Goal: Task Accomplishment & Management: Complete application form

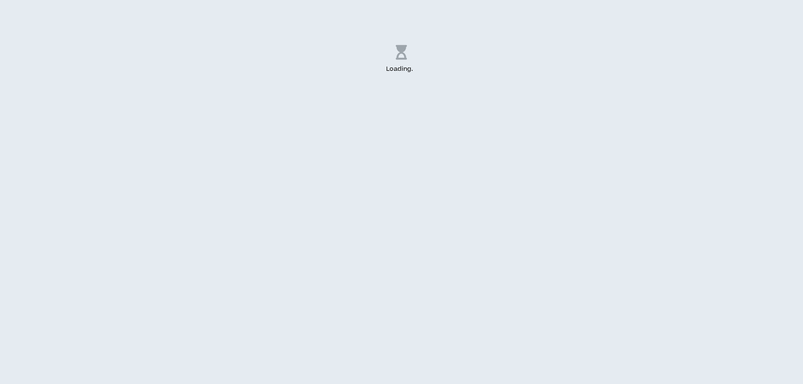
select select "*"
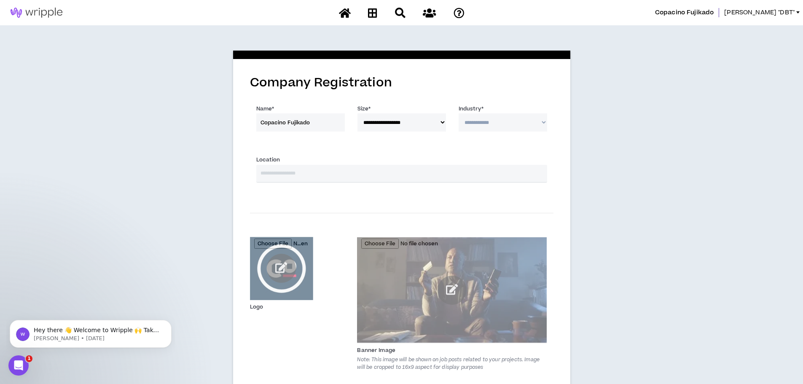
click at [323, 176] on input "text" at bounding box center [401, 174] width 291 height 18
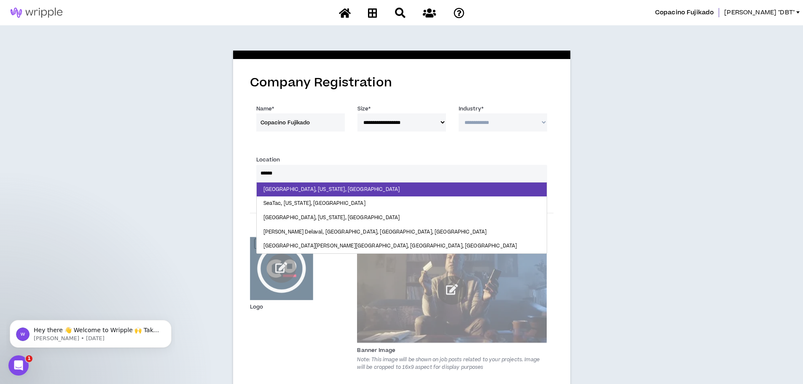
type input "*******"
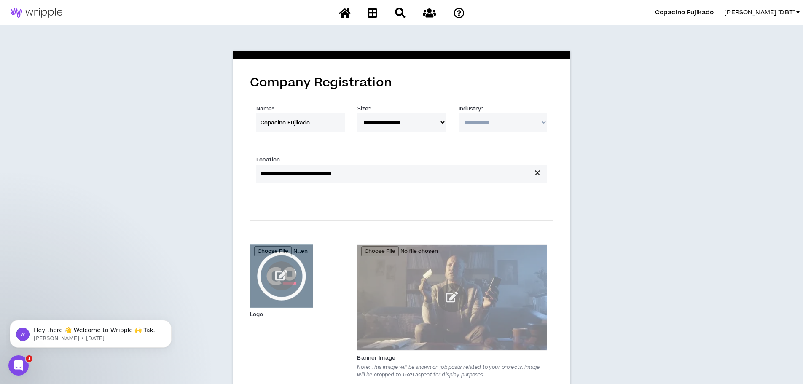
click at [530, 121] on select "**********" at bounding box center [502, 122] width 88 height 18
select select "*"
click at [458, 113] on select "**********" at bounding box center [502, 122] width 88 height 18
click at [545, 120] on select "**********" at bounding box center [502, 122] width 88 height 18
click at [731, 176] on div "**********" at bounding box center [401, 234] width 803 height 419
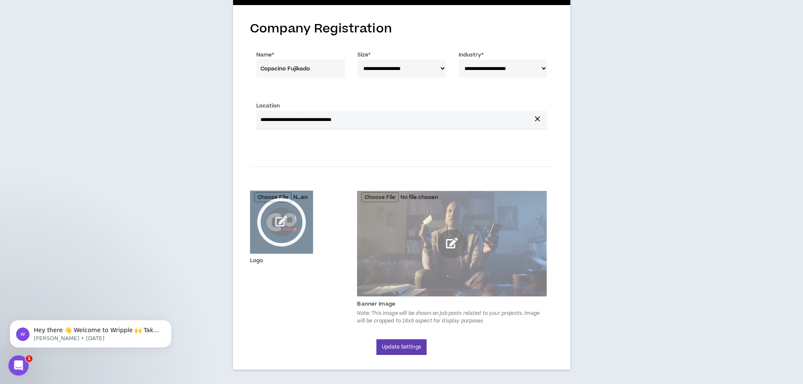
scroll to position [61, 0]
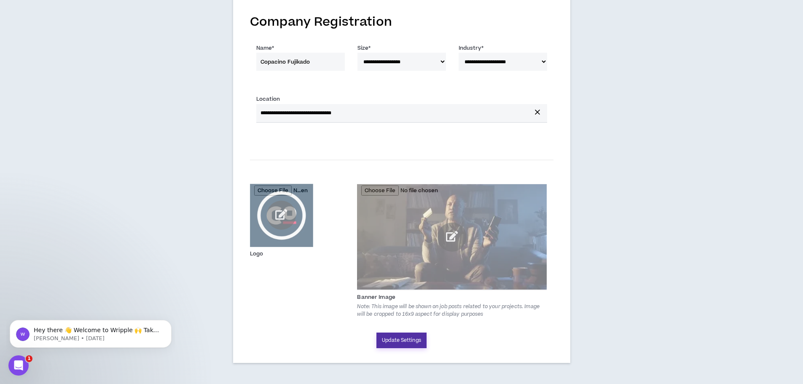
click at [406, 333] on button "Update Settings" at bounding box center [401, 340] width 50 height 16
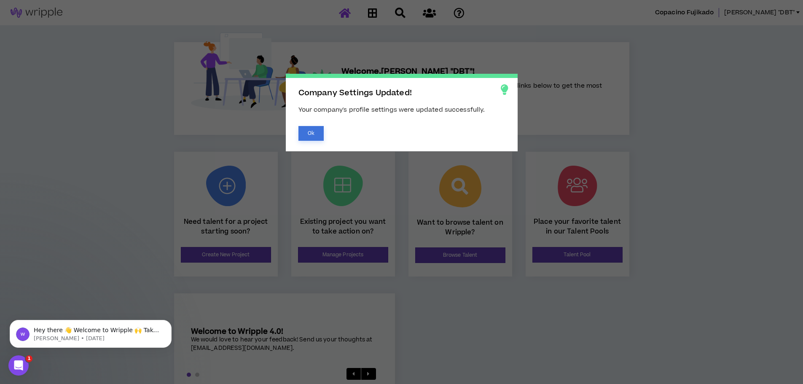
drag, startPoint x: 301, startPoint y: 134, endPoint x: 366, endPoint y: 145, distance: 65.8
click at [301, 134] on button "Ok" at bounding box center [310, 133] width 25 height 15
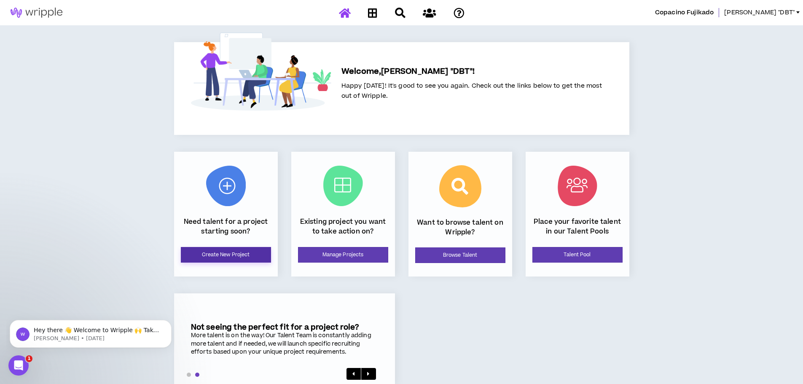
click at [253, 252] on link "Create New Project" at bounding box center [226, 255] width 90 height 16
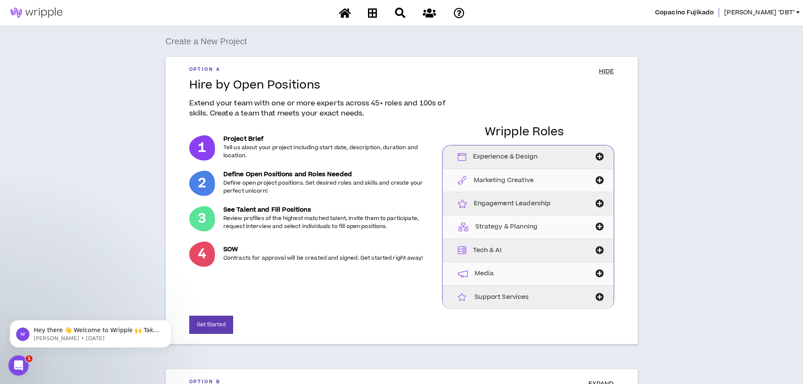
click at [546, 154] on div "Experience & Design" at bounding box center [515, 156] width 137 height 23
click at [600, 152] on button "button" at bounding box center [599, 156] width 29 height 23
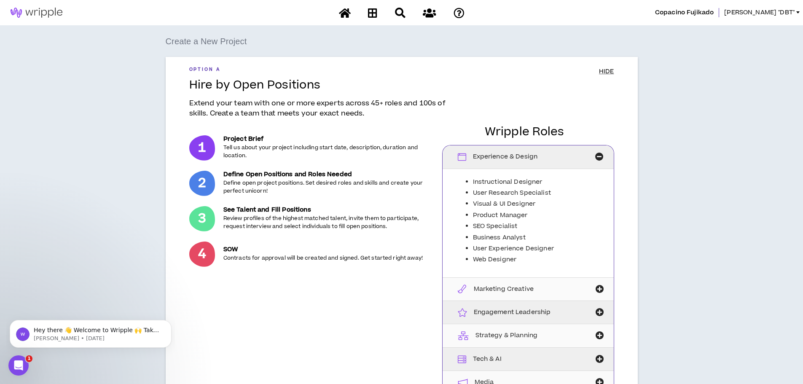
click at [595, 154] on icon "button" at bounding box center [599, 157] width 8 height 12
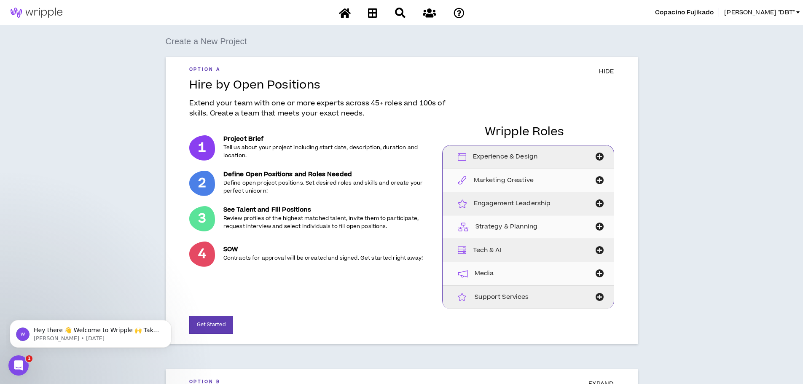
click at [597, 273] on icon "button" at bounding box center [599, 273] width 12 height 8
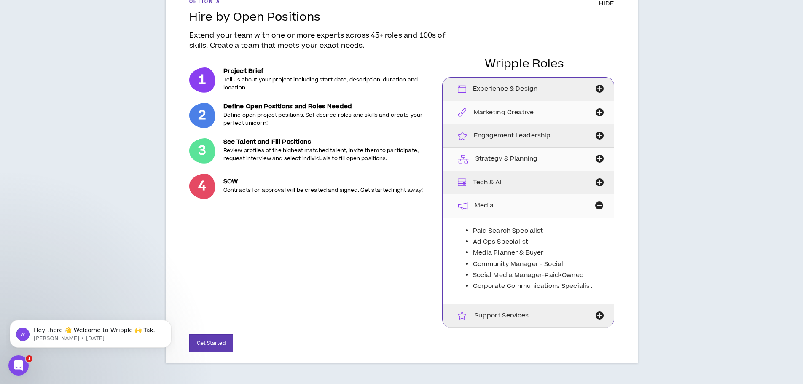
scroll to position [84, 0]
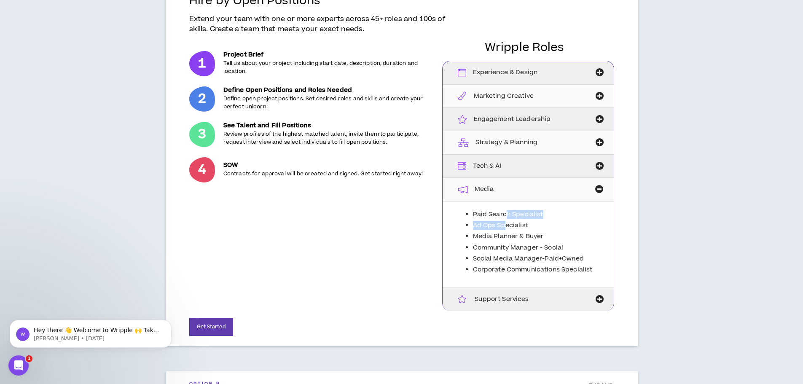
drag, startPoint x: 504, startPoint y: 219, endPoint x: 498, endPoint y: 210, distance: 11.0
click at [504, 217] on ul "Paid Search Specialist Conduct keyword research, define strategy, set up the ac…" at bounding box center [528, 242] width 158 height 65
click at [476, 188] on span "Media" at bounding box center [483, 189] width 19 height 9
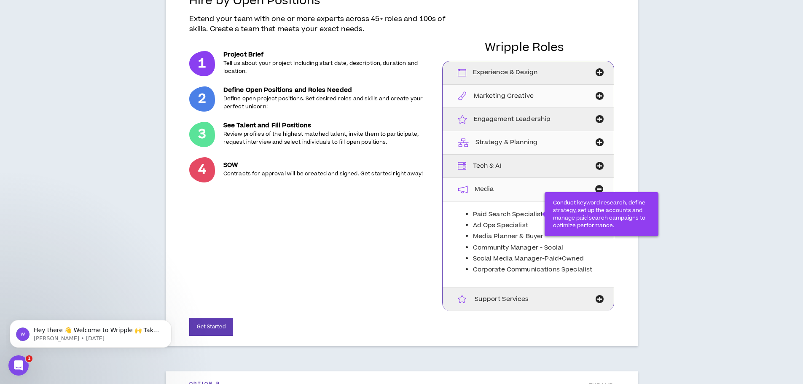
click at [491, 212] on span "Paid Search Specialist" at bounding box center [508, 214] width 70 height 9
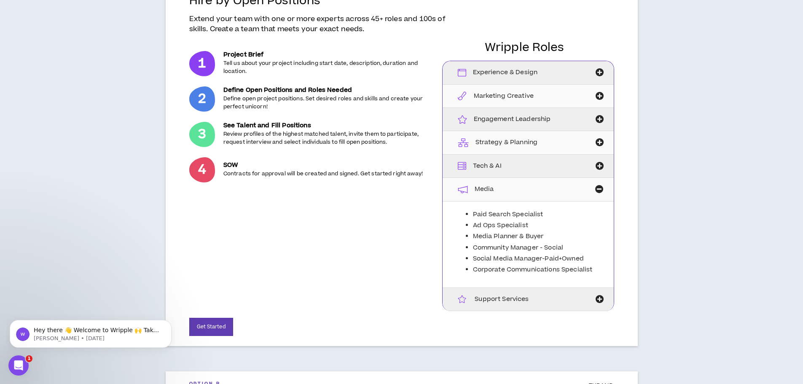
drag, startPoint x: 249, startPoint y: 197, endPoint x: 254, endPoint y: 187, distance: 10.4
click at [249, 194] on div "1 Project Brief Tell us about your project including start date, description, d…" at bounding box center [313, 176] width 248 height 270
click at [481, 230] on ul "Paid Search Specialist Ad Ops Specialist Media Planner & Buyer Define, buy and …" at bounding box center [528, 242] width 158 height 65
click at [305, 206] on div "1 Project Brief Tell us about your project including start date, description, d…" at bounding box center [313, 176] width 248 height 270
click at [664, 51] on div "Create a New Project Option A HIDE Hire by Open Positions Extend your team with…" at bounding box center [401, 212] width 794 height 524
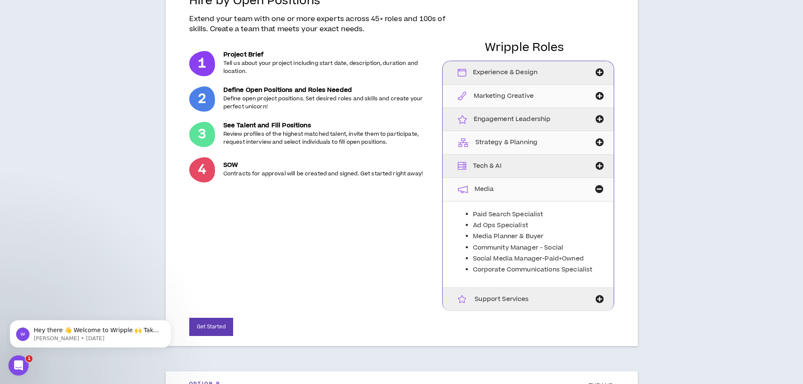
click at [604, 298] on icon "button" at bounding box center [599, 299] width 12 height 8
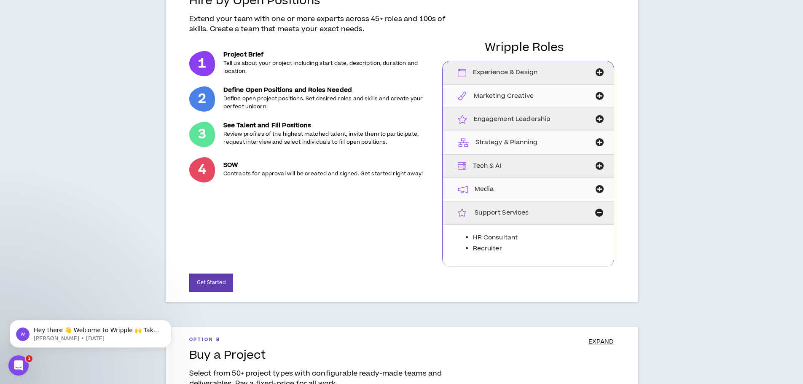
click at [309, 225] on div "1 Project Brief Tell us about your project including start date, description, d…" at bounding box center [313, 154] width 248 height 226
click at [208, 280] on button "Get Started" at bounding box center [211, 282] width 44 height 18
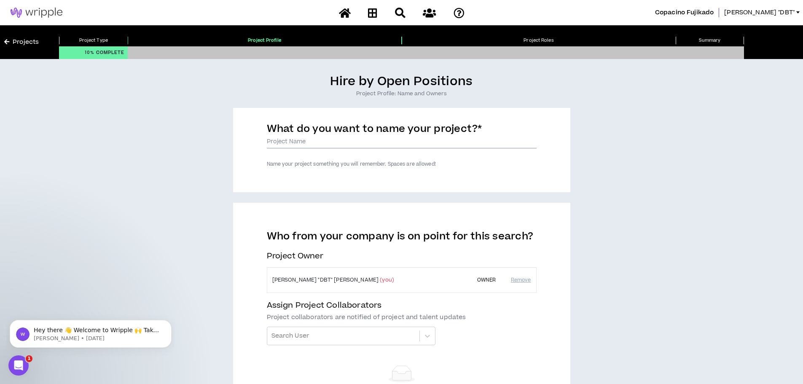
click at [322, 140] on input "What do you want to name your project? *" at bounding box center [402, 142] width 270 height 13
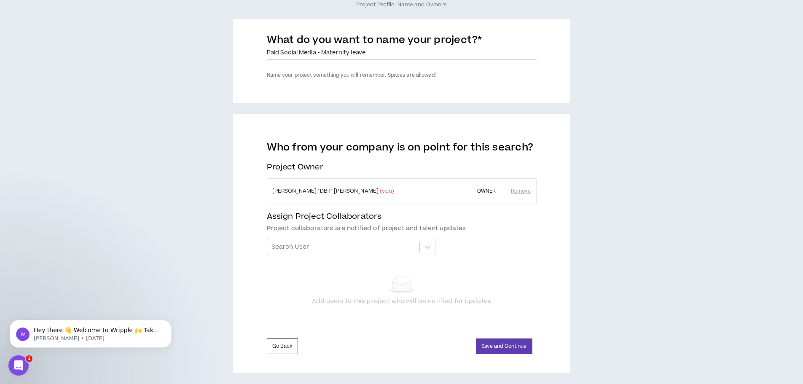
scroll to position [93, 0]
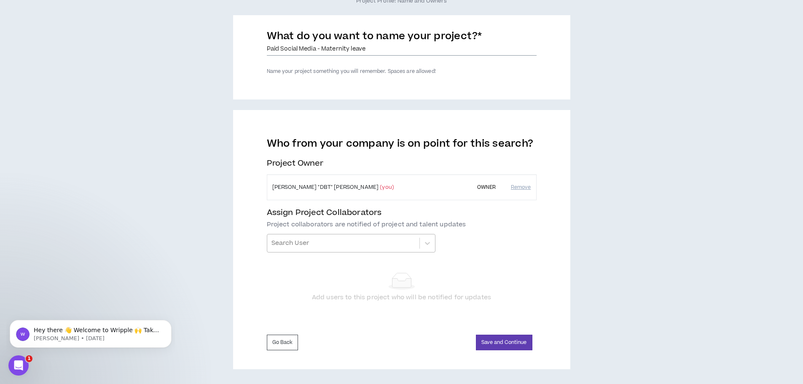
type input "Paid Social Media - Maternity leave"
click at [348, 248] on div at bounding box center [343, 243] width 144 height 14
click at [513, 242] on div "Who from your company is on point for this search? Project Owner [PERSON_NAME] …" at bounding box center [402, 226] width 270 height 178
click at [503, 347] on button "Save and Continue" at bounding box center [504, 342] width 56 height 16
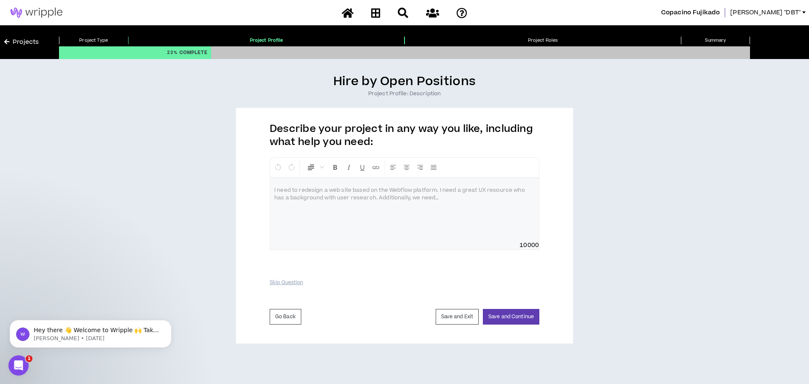
click at [338, 199] on div at bounding box center [404, 209] width 269 height 63
click at [334, 200] on div at bounding box center [404, 209] width 269 height 63
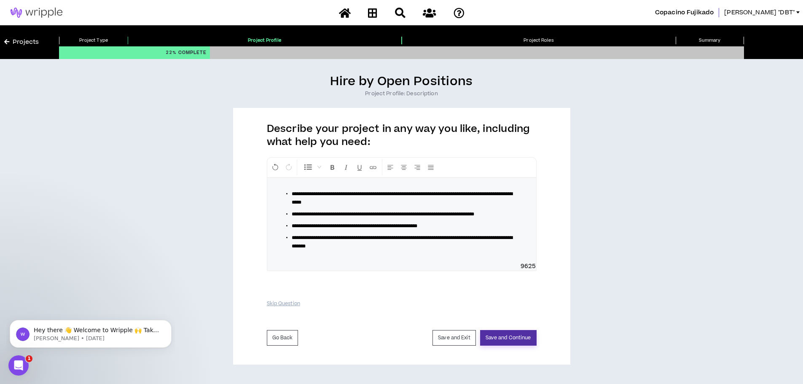
click at [502, 345] on button "Save and Continue" at bounding box center [508, 338] width 56 height 16
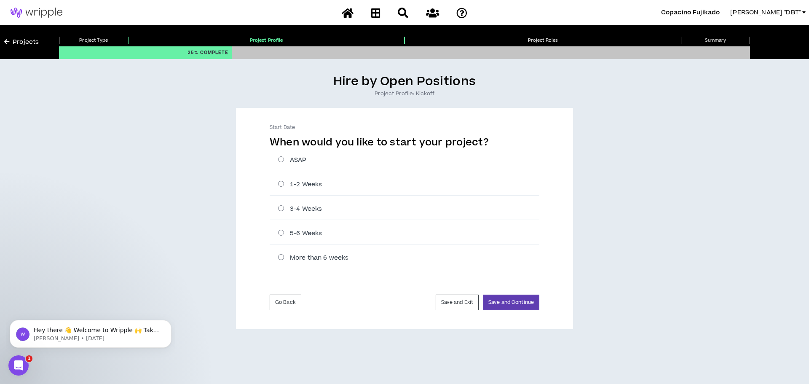
click at [279, 159] on label "ASAP" at bounding box center [408, 159] width 261 height 9
radio input "****"
click at [517, 299] on button "Save and Continue" at bounding box center [511, 302] width 56 height 16
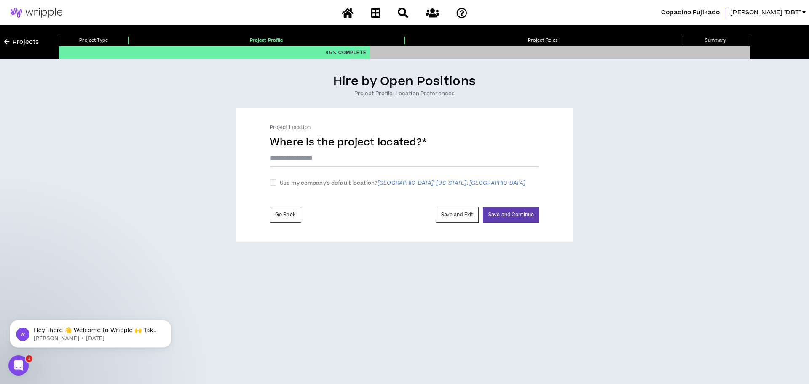
click at [331, 164] on input "text" at bounding box center [405, 158] width 270 height 18
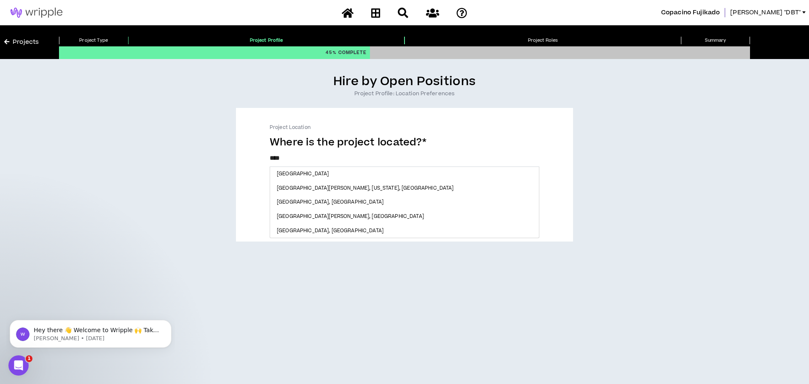
type input "*****"
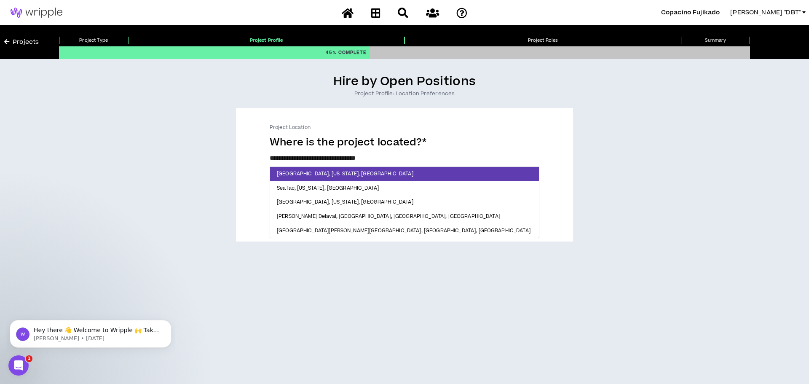
checkbox input "****"
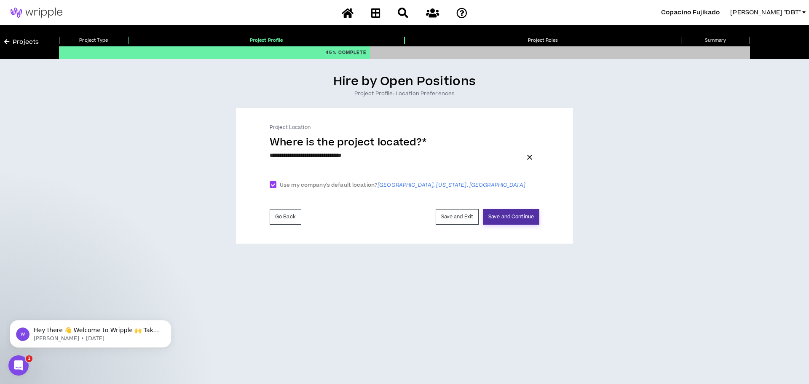
click at [502, 217] on button "Save and Continue" at bounding box center [511, 217] width 56 height 16
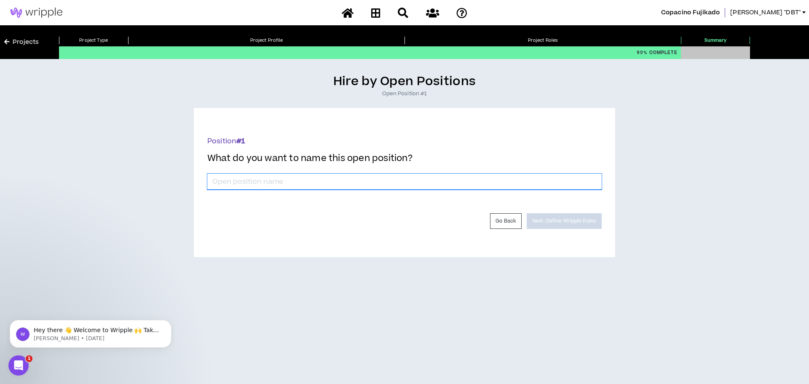
click at [303, 181] on input "*" at bounding box center [404, 182] width 394 height 16
type input "Paid Social Media Manager"
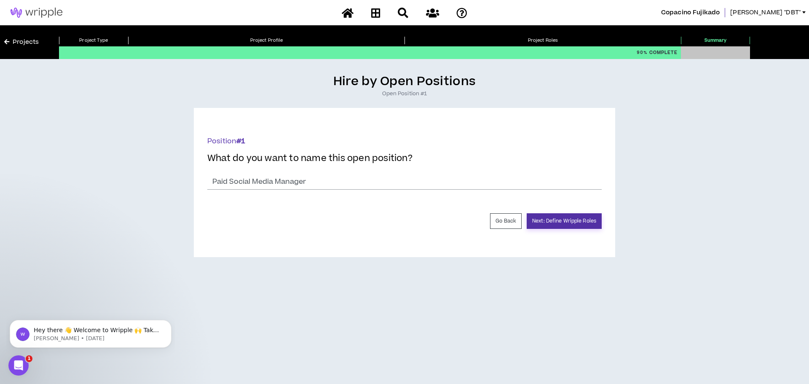
click at [541, 221] on button "Next: Define Wripple Roles" at bounding box center [564, 221] width 75 height 16
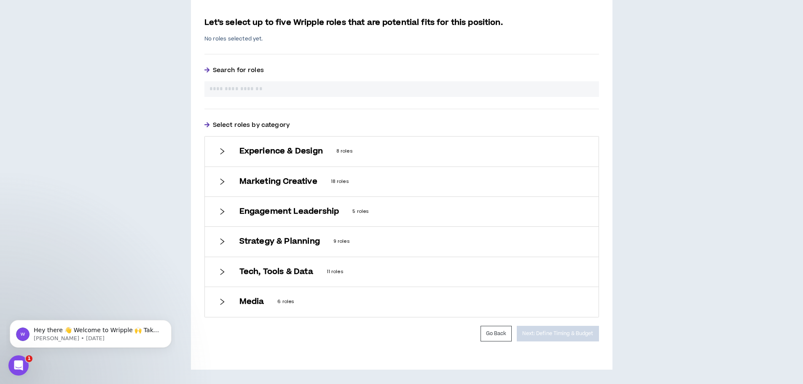
scroll to position [189, 0]
click at [242, 297] on h6 "Media" at bounding box center [251, 301] width 25 height 9
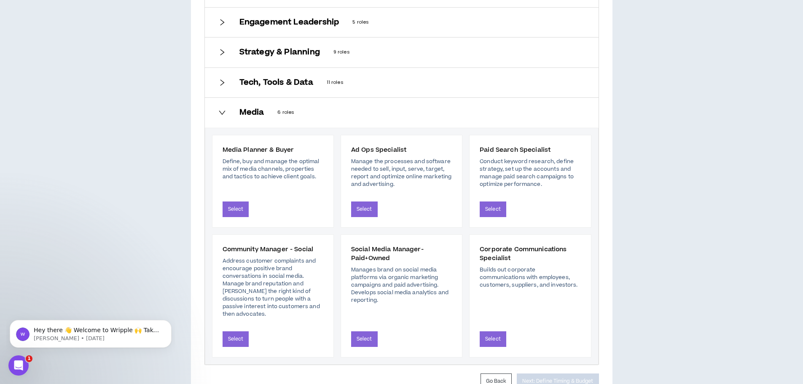
scroll to position [418, 0]
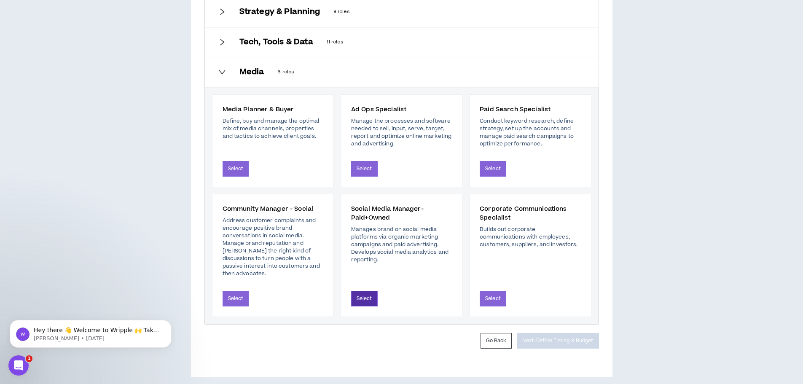
click at [362, 291] on button "Select" at bounding box center [364, 299] width 27 height 16
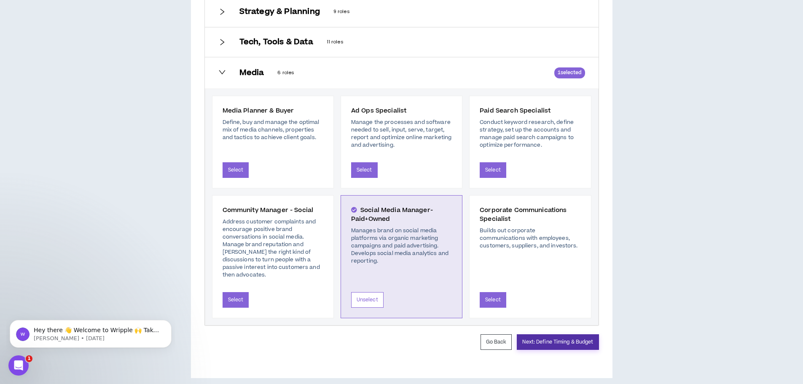
click at [541, 336] on button "Next: Define Timing & Budget" at bounding box center [557, 342] width 82 height 16
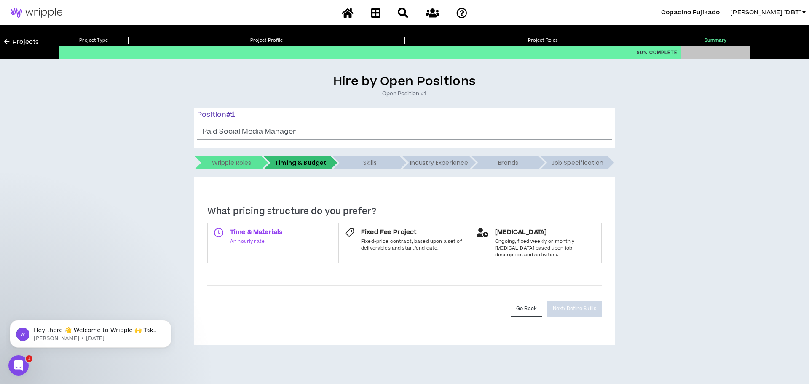
click at [260, 241] on span "An hourly rate." at bounding box center [256, 241] width 52 height 7
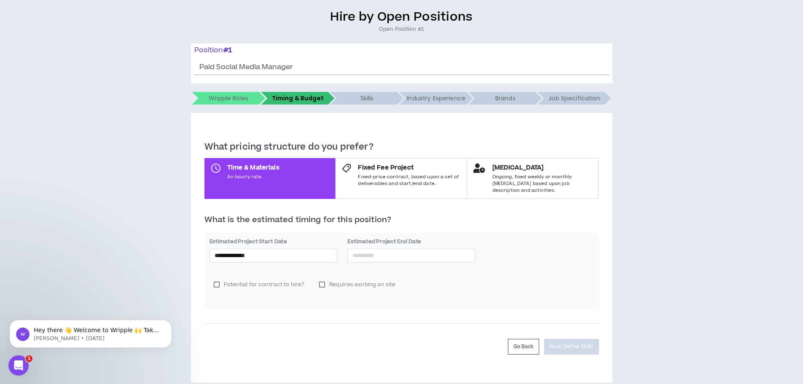
scroll to position [71, 0]
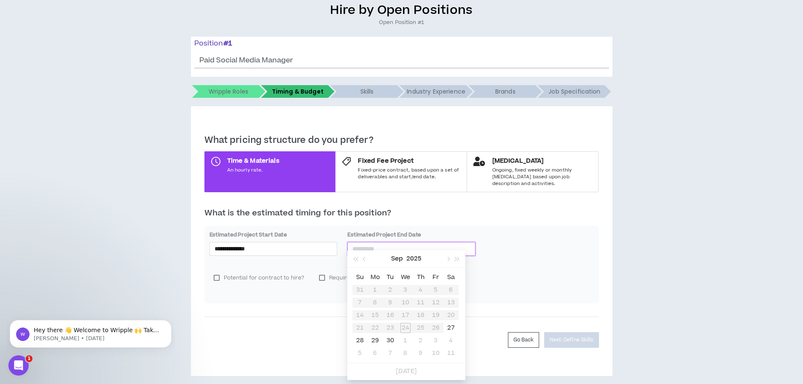
click at [373, 244] on input at bounding box center [411, 248] width 118 height 9
click at [256, 247] on div "**********" at bounding box center [273, 248] width 128 height 13
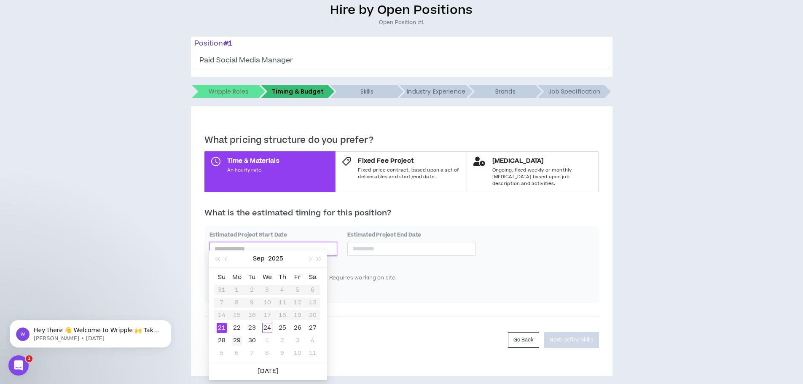
type input "**********"
click at [235, 338] on div "29" at bounding box center [237, 340] width 10 height 10
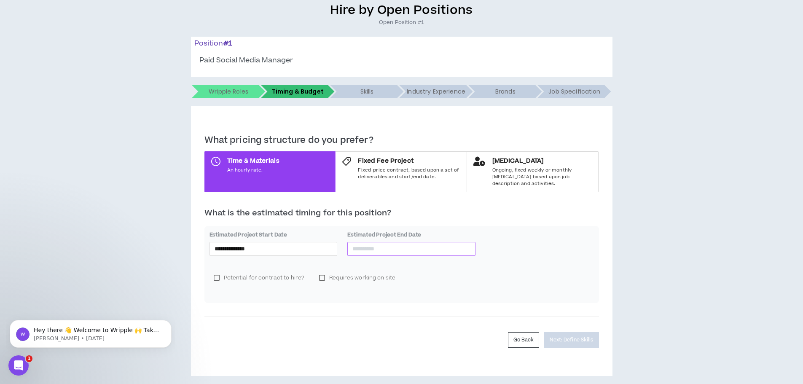
click at [373, 244] on input at bounding box center [411, 248] width 118 height 9
click at [447, 257] on span "button" at bounding box center [447, 259] width 4 height 4
click at [446, 257] on button "button" at bounding box center [447, 258] width 9 height 17
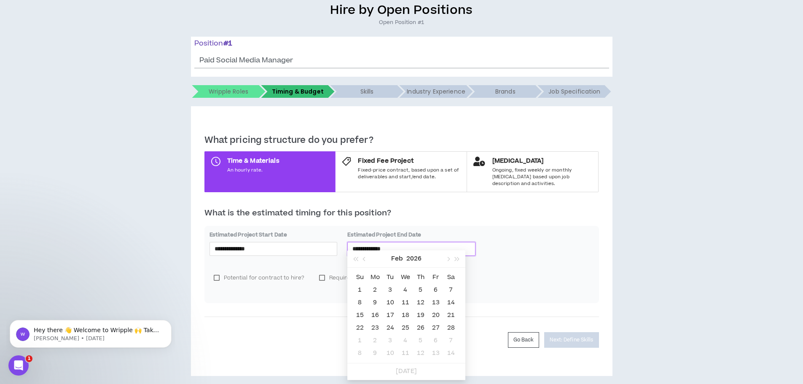
type input "**********"
click at [373, 288] on div "2" at bounding box center [375, 290] width 10 height 10
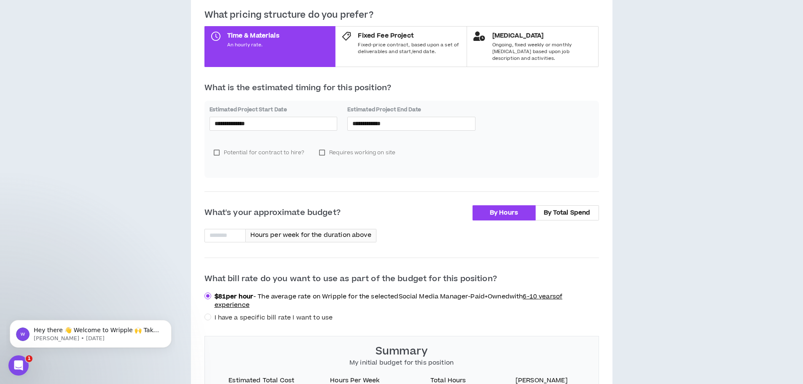
scroll to position [198, 0]
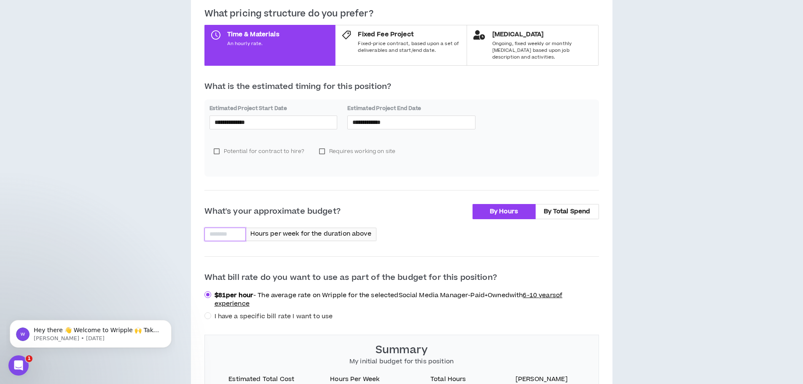
drag, startPoint x: 235, startPoint y: 231, endPoint x: 240, endPoint y: 230, distance: 4.7
click at [238, 230] on input at bounding box center [225, 234] width 40 height 13
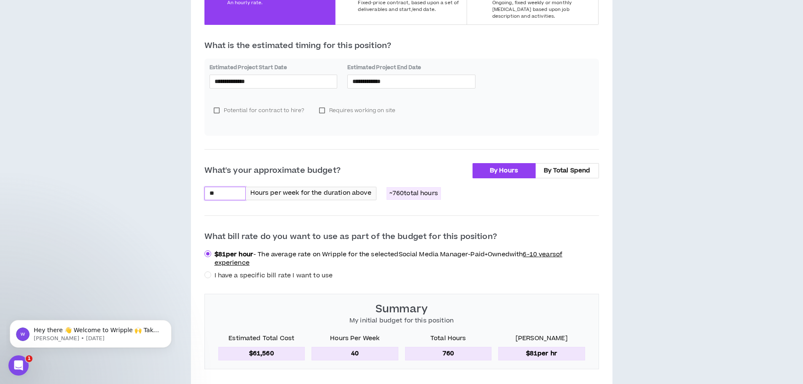
scroll to position [240, 0]
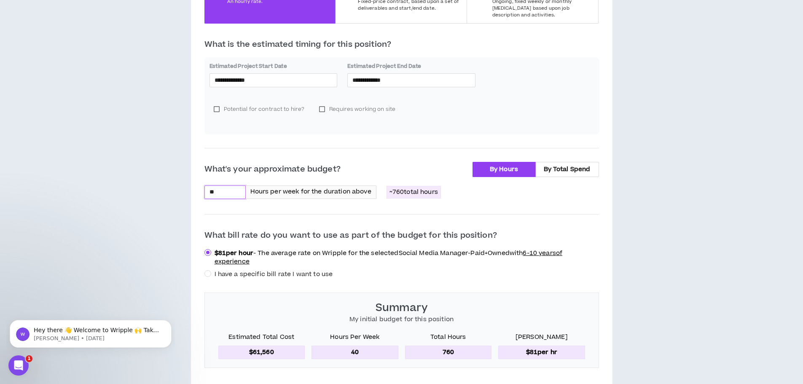
type input "**"
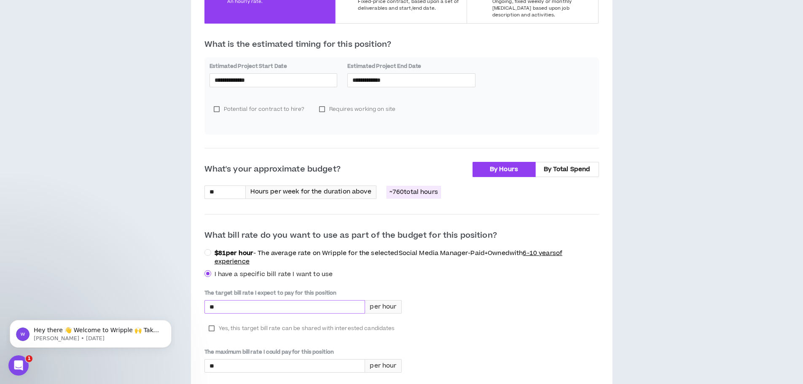
click at [278, 300] on input "*" at bounding box center [285, 306] width 160 height 13
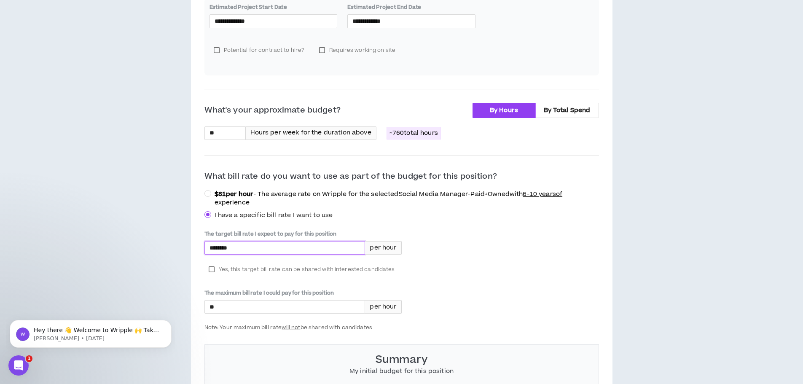
scroll to position [324, 0]
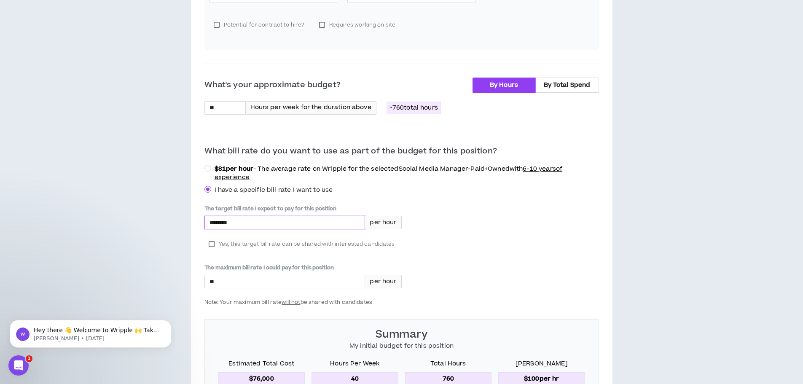
type input "*****"
click at [209, 239] on label "Yes, this target bill rate can be shared with interested candidates" at bounding box center [301, 244] width 195 height 13
click at [203, 160] on div "**********" at bounding box center [401, 156] width 421 height 607
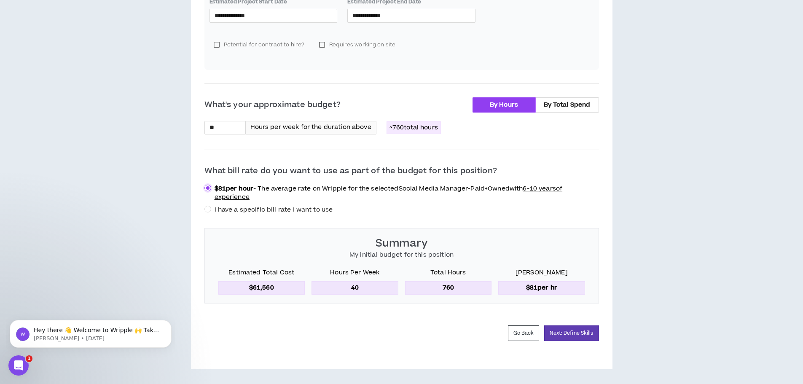
scroll to position [298, 0]
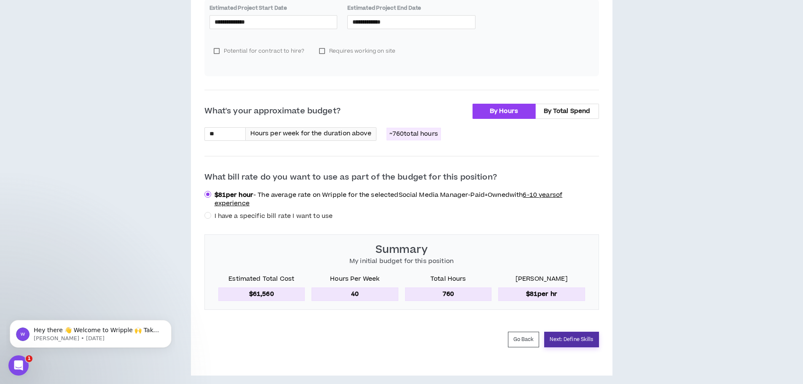
click at [572, 334] on button "Next: Define Skills" at bounding box center [571, 340] width 54 height 16
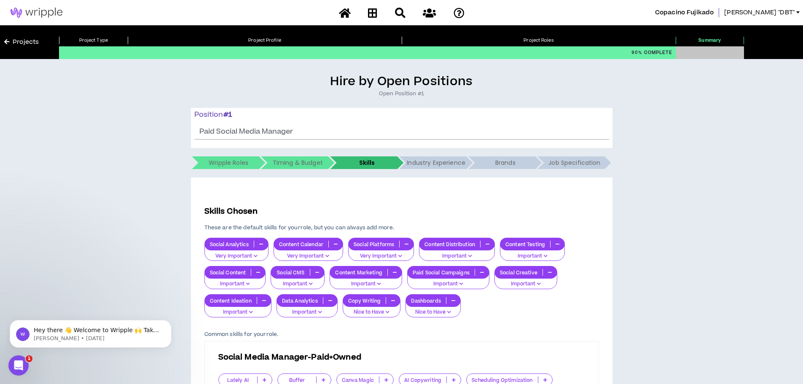
click at [400, 254] on icon "button" at bounding box center [400, 256] width 4 height 4
click at [557, 304] on div "Social Analytics Very Important Content Calendar Very Important Social Platform…" at bounding box center [401, 277] width 394 height 79
click at [464, 282] on p "Important" at bounding box center [447, 284] width 71 height 8
click at [442, 314] on span "Very Important" at bounding box center [448, 313] width 72 height 9
click at [539, 282] on icon "button" at bounding box center [539, 283] width 4 height 4
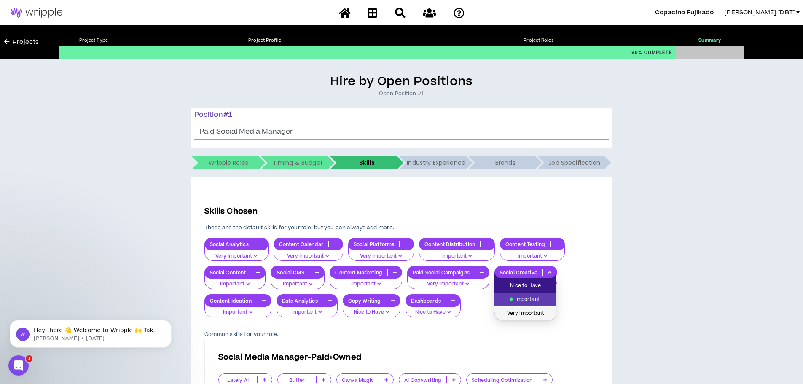
click at [535, 313] on span "Very Important" at bounding box center [525, 313] width 52 height 9
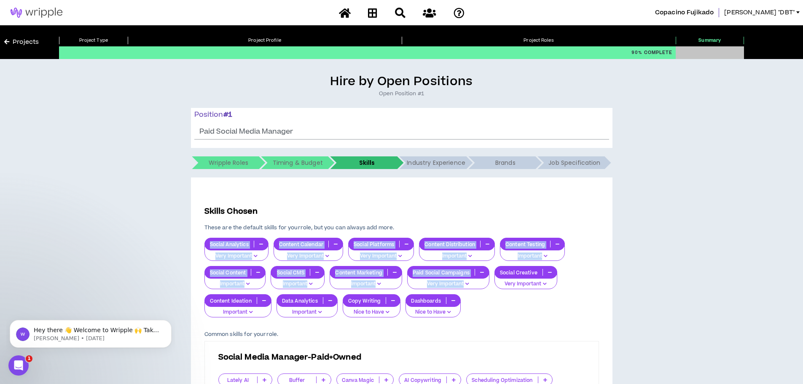
drag, startPoint x: 194, startPoint y: 238, endPoint x: 489, endPoint y: 314, distance: 304.4
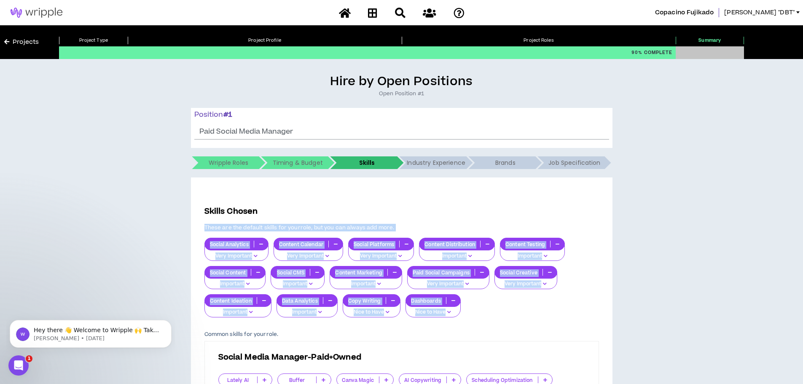
drag, startPoint x: 472, startPoint y: 317, endPoint x: 165, endPoint y: 231, distance: 319.4
click at [165, 231] on div "Hire by Open Positions Open Position #1 Position # 1 Paid Social Media Manager …" at bounding box center [401, 352] width 794 height 557
copy div "These are the default skills for your role , but you can always add more. Socia…"
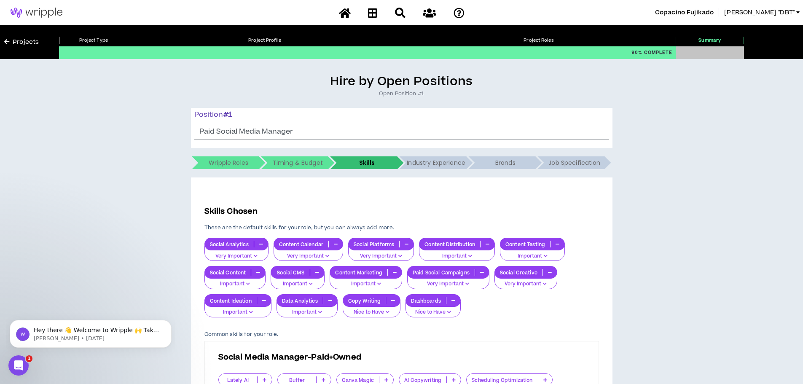
click at [490, 206] on p "Skills Chosen" at bounding box center [401, 212] width 394 height 12
click at [321, 313] on icon "button" at bounding box center [320, 312] width 4 height 4
click at [313, 340] on span "Very Important" at bounding box center [306, 341] width 51 height 9
click at [252, 282] on p "Important" at bounding box center [235, 284] width 51 height 8
drag, startPoint x: 245, startPoint y: 313, endPoint x: 310, endPoint y: 311, distance: 64.9
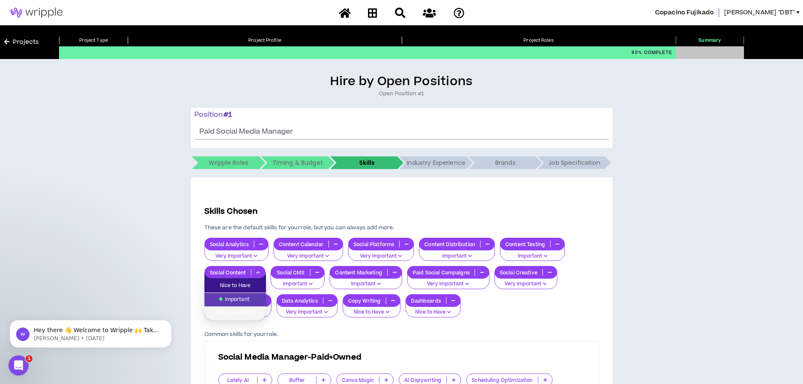
click at [245, 313] on span "Very Important" at bounding box center [234, 313] width 51 height 9
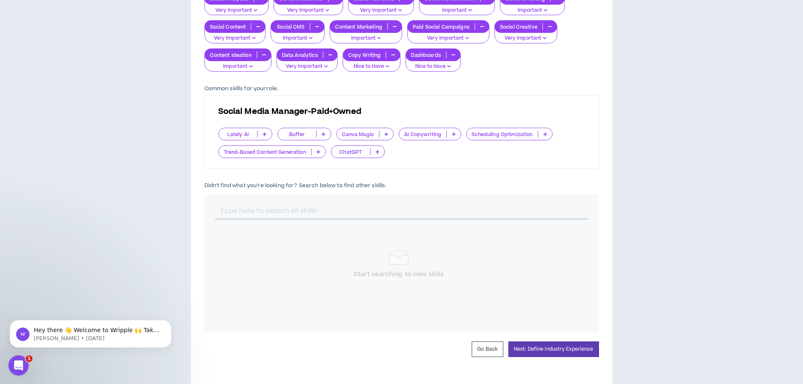
scroll to position [262, 0]
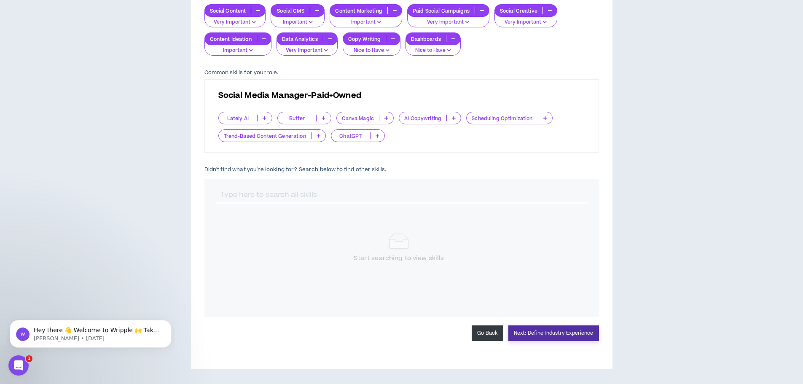
click at [534, 332] on button "Next: Define Industry Experience" at bounding box center [553, 333] width 91 height 16
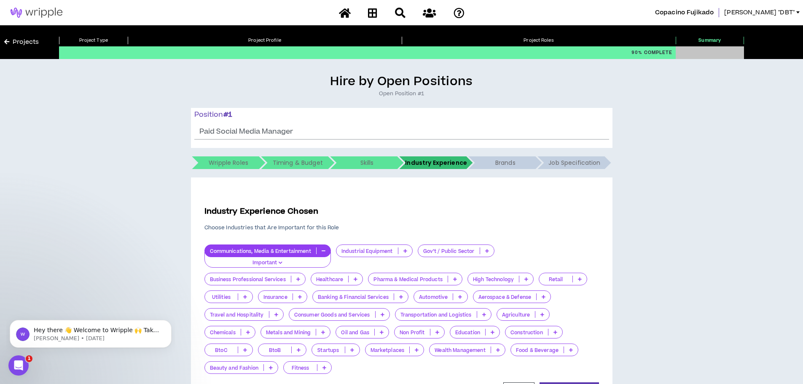
click at [384, 311] on p at bounding box center [382, 314] width 14 height 7
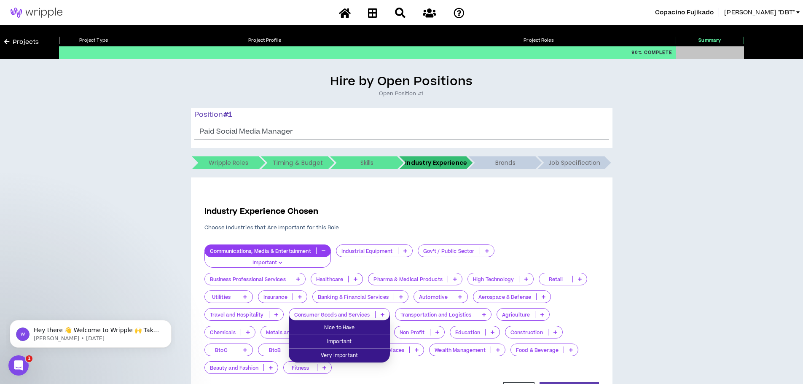
click at [161, 258] on div "Hire by Open Positions Open Position #1 Position # 1 Paid Social Media Manager …" at bounding box center [401, 250] width 794 height 352
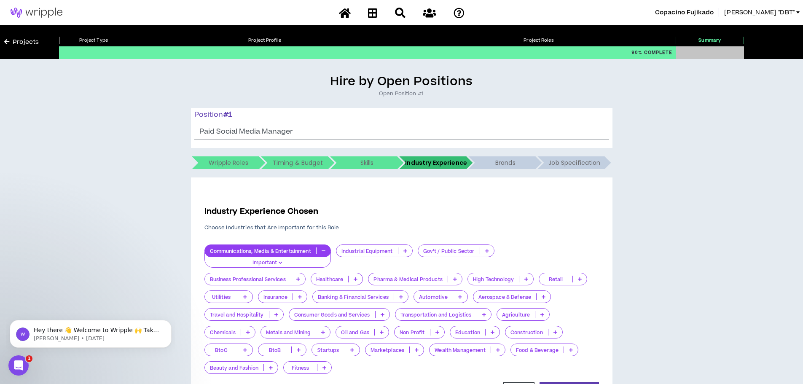
click at [279, 311] on p at bounding box center [276, 314] width 14 height 7
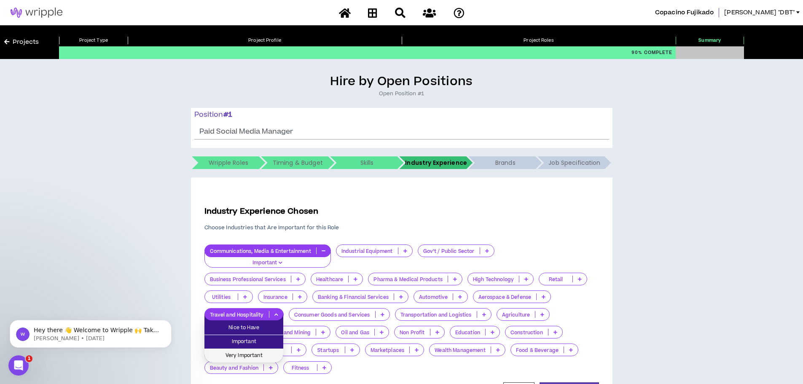
click at [258, 353] on span "Very Important" at bounding box center [243, 355] width 69 height 9
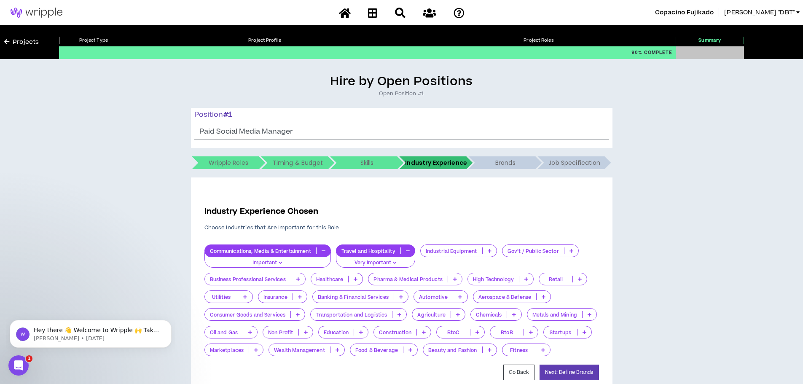
click at [301, 315] on p at bounding box center [298, 314] width 14 height 7
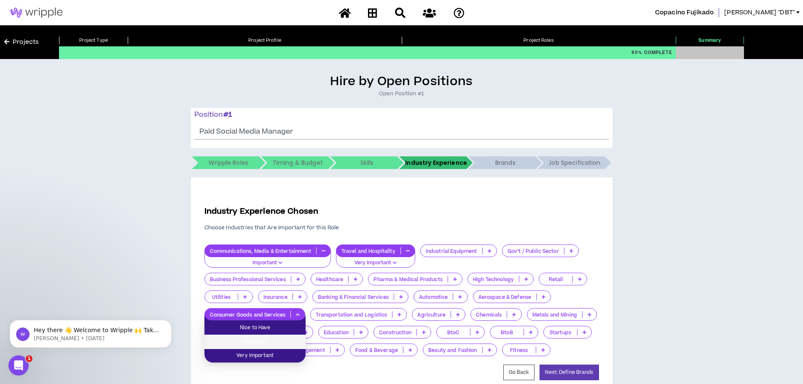
drag, startPoint x: 265, startPoint y: 342, endPoint x: 280, endPoint y: 340, distance: 15.6
click at [266, 341] on span "Important" at bounding box center [254, 341] width 91 height 9
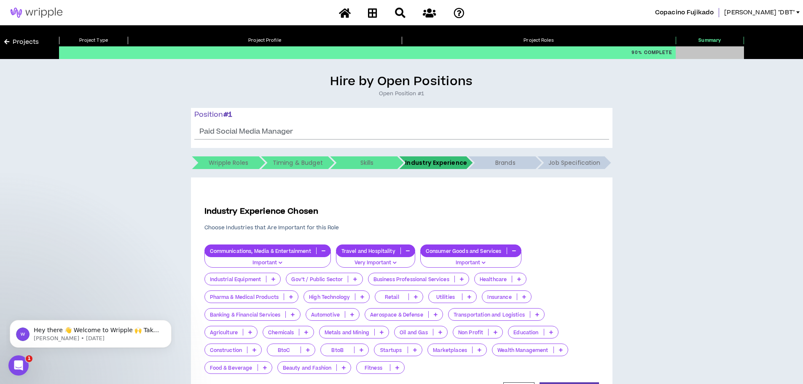
click at [521, 279] on icon at bounding box center [519, 279] width 4 height 4
click at [505, 305] on span "Important" at bounding box center [501, 306] width 43 height 9
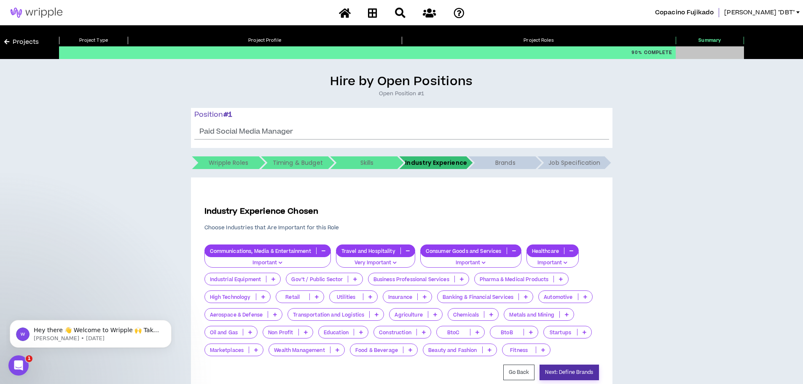
click at [574, 373] on button "Next: Define Brands" at bounding box center [568, 372] width 59 height 16
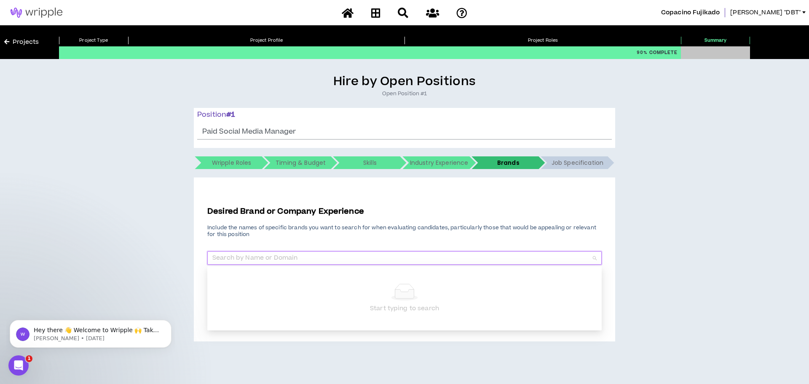
click at [279, 255] on input "search" at bounding box center [401, 258] width 378 height 13
type input "Visit [GEOGRAPHIC_DATA]"
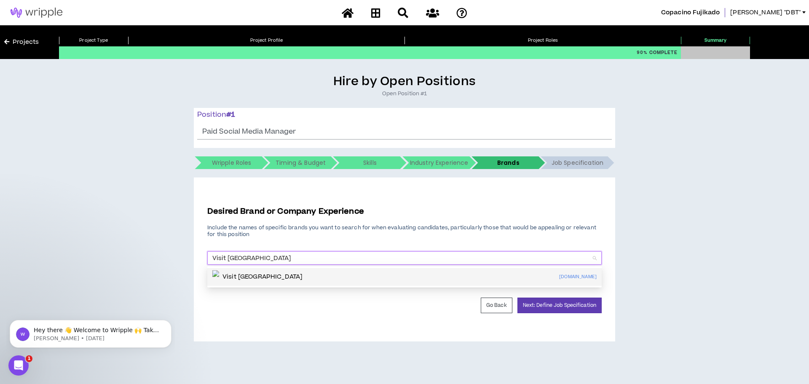
click at [265, 277] on p "Visit [GEOGRAPHIC_DATA]" at bounding box center [262, 277] width 80 height 8
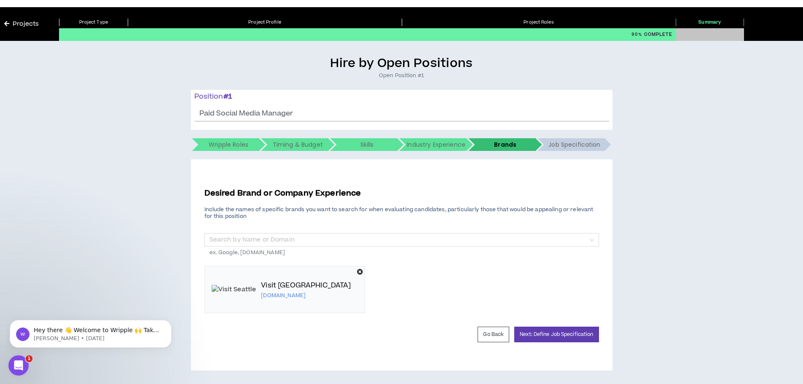
scroll to position [19, 0]
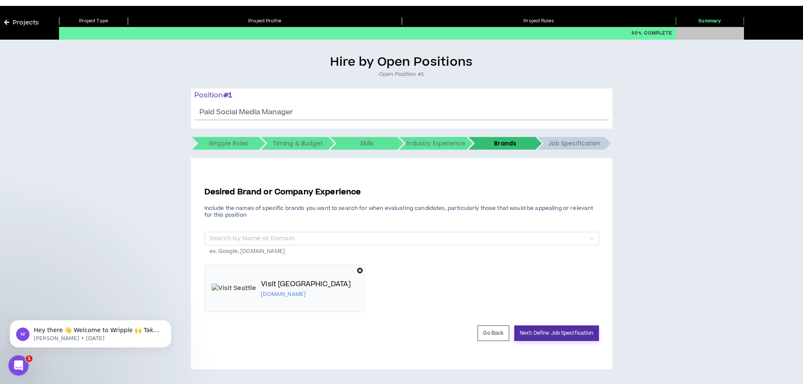
click at [580, 335] on button "Next: Define Job Specification" at bounding box center [556, 333] width 84 height 16
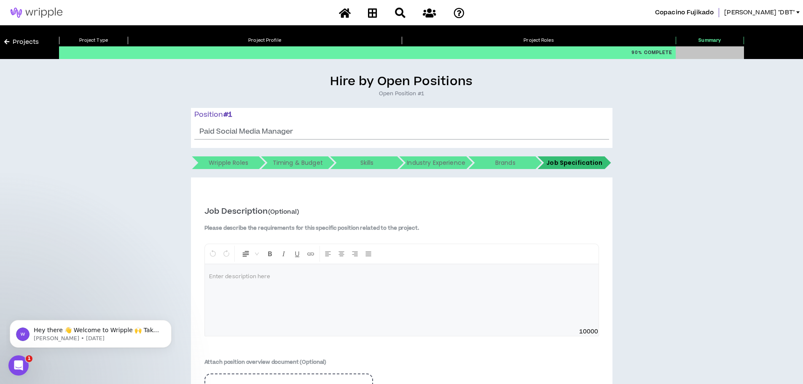
click at [278, 288] on div at bounding box center [401, 295] width 393 height 63
click at [299, 282] on div at bounding box center [401, 295] width 393 height 63
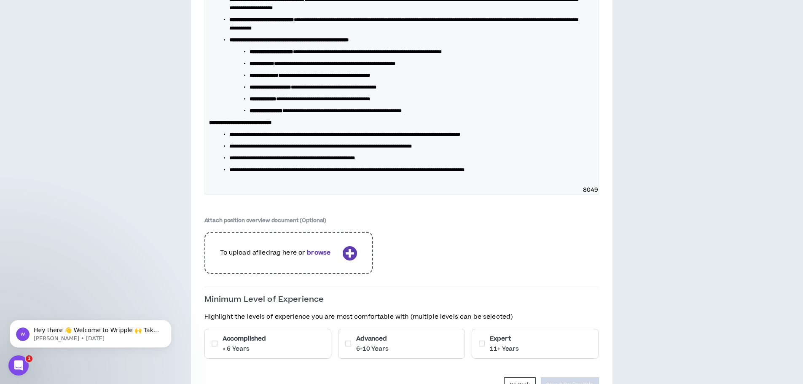
scroll to position [350, 0]
click at [345, 343] on icon at bounding box center [348, 343] width 6 height 7
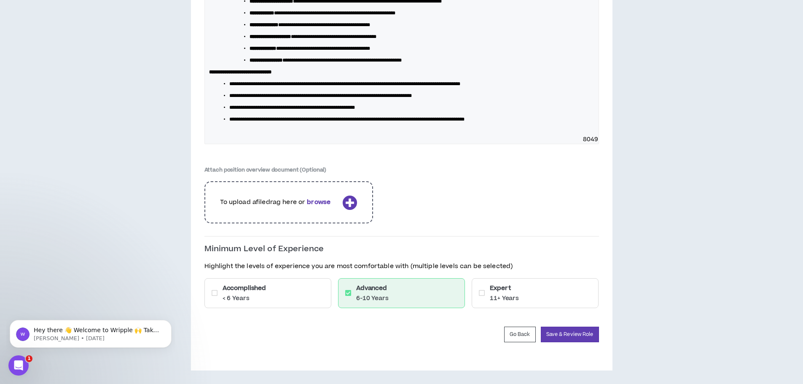
scroll to position [401, 0]
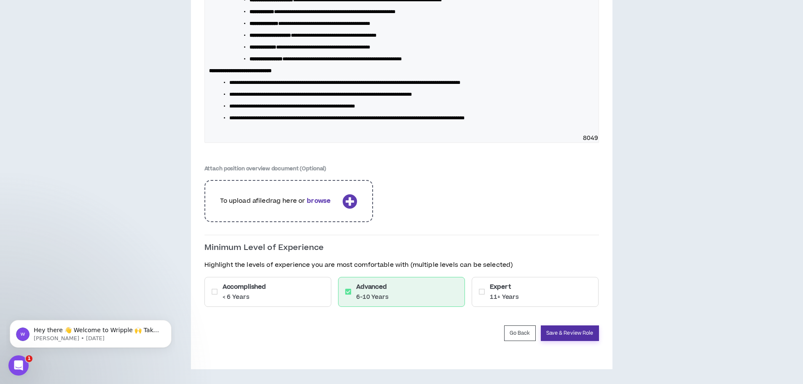
click at [571, 334] on button "Save & Review Role" at bounding box center [570, 333] width 58 height 16
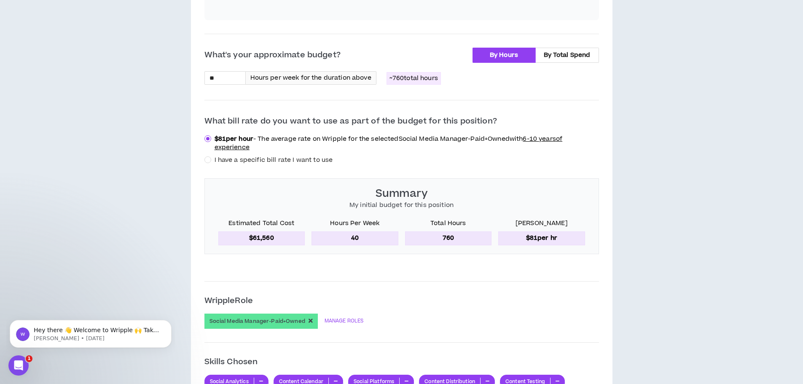
scroll to position [310, 0]
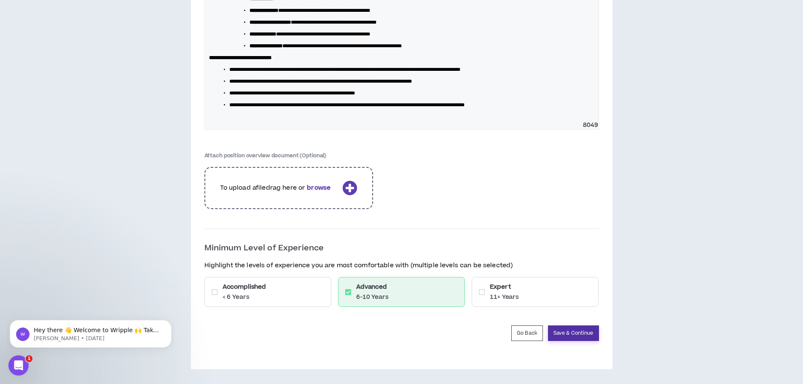
click at [573, 335] on button "Save & Continue" at bounding box center [573, 333] width 51 height 16
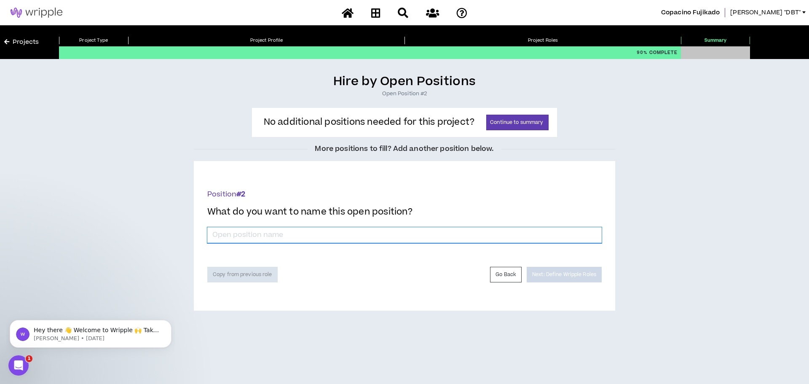
click at [286, 238] on input "*" at bounding box center [404, 235] width 394 height 16
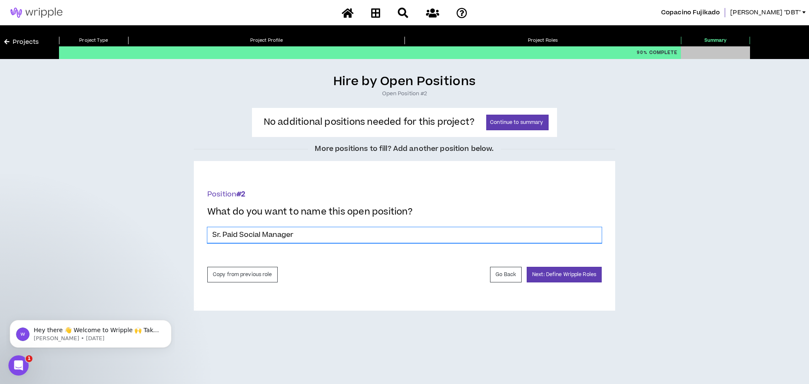
drag, startPoint x: 262, startPoint y: 235, endPoint x: 332, endPoint y: 238, distance: 69.6
click at [332, 238] on input "Sr. Paid Social Manager" at bounding box center [404, 235] width 394 height 16
type input "Sr. Paid Social Consultant"
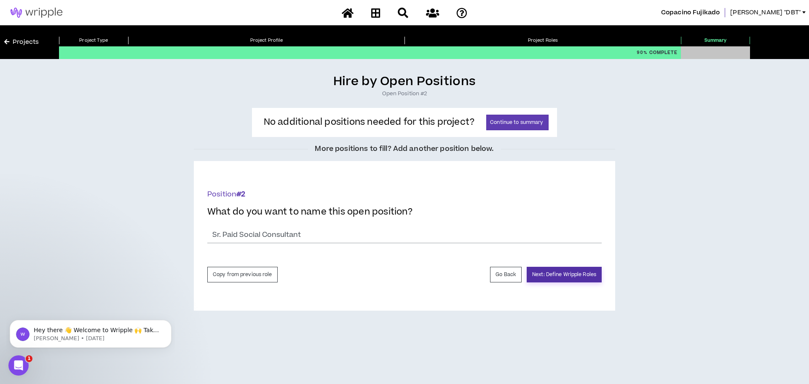
click at [569, 276] on button "Next: Define Wripple Roles" at bounding box center [564, 275] width 75 height 16
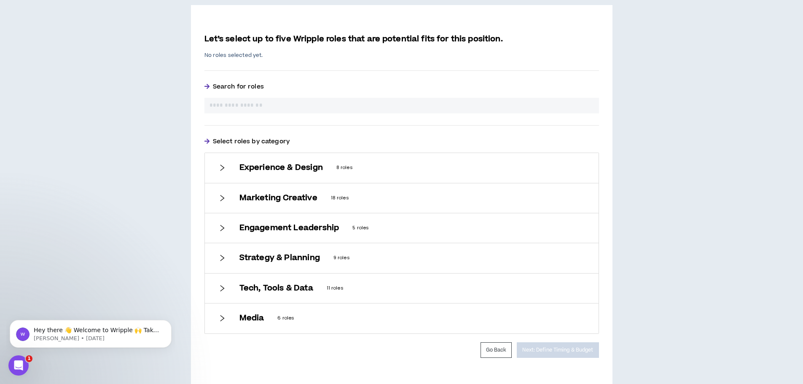
scroll to position [189, 0]
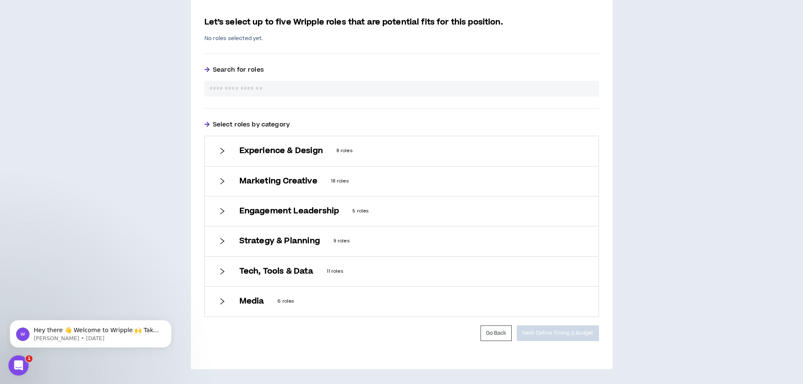
click at [265, 300] on div "Media 6 roles" at bounding box center [411, 301] width 345 height 9
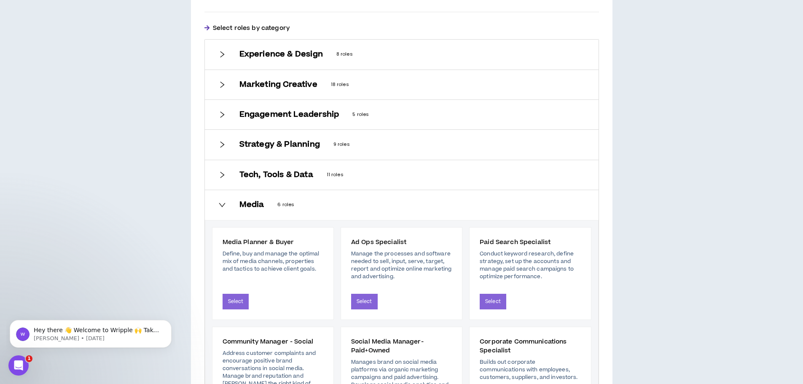
scroll to position [358, 0]
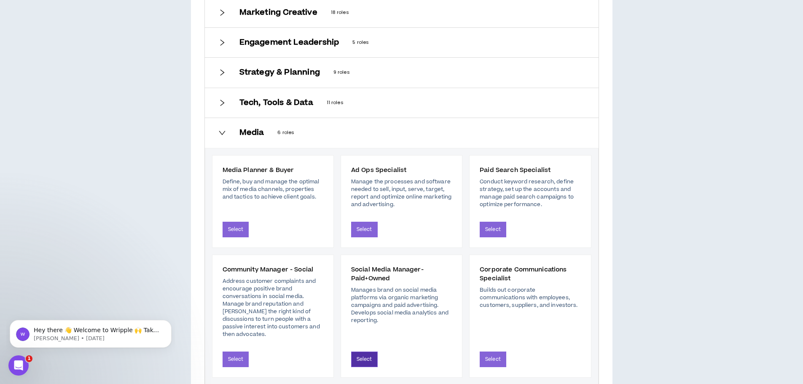
drag, startPoint x: 362, startPoint y: 353, endPoint x: 375, endPoint y: 353, distance: 12.7
click at [362, 353] on button "Select" at bounding box center [364, 359] width 27 height 16
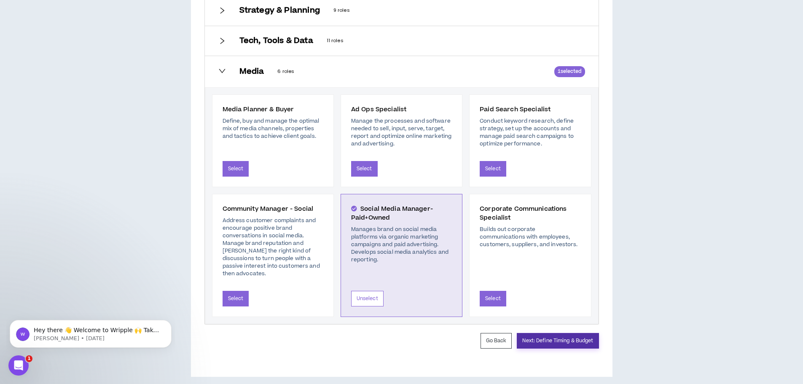
click at [570, 333] on button "Next: Define Timing & Budget" at bounding box center [557, 341] width 82 height 16
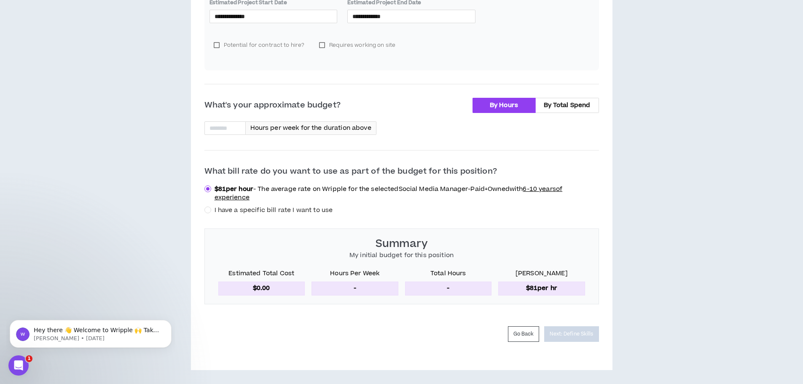
scroll to position [288, 0]
click at [226, 129] on input at bounding box center [225, 127] width 40 height 13
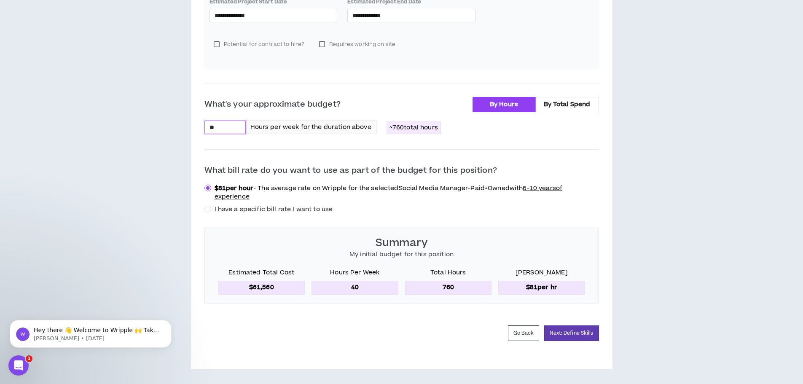
click at [237, 128] on input "**" at bounding box center [225, 127] width 40 height 13
drag, startPoint x: 224, startPoint y: 126, endPoint x: 184, endPoint y: 124, distance: 40.1
click at [184, 124] on div "**********" at bounding box center [401, 77] width 794 height 583
type input "**"
click at [565, 331] on button "Next: Define Skills" at bounding box center [571, 333] width 54 height 16
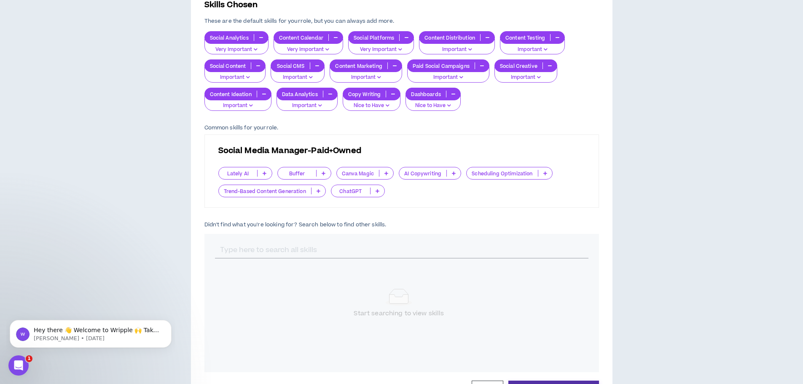
scroll to position [262, 0]
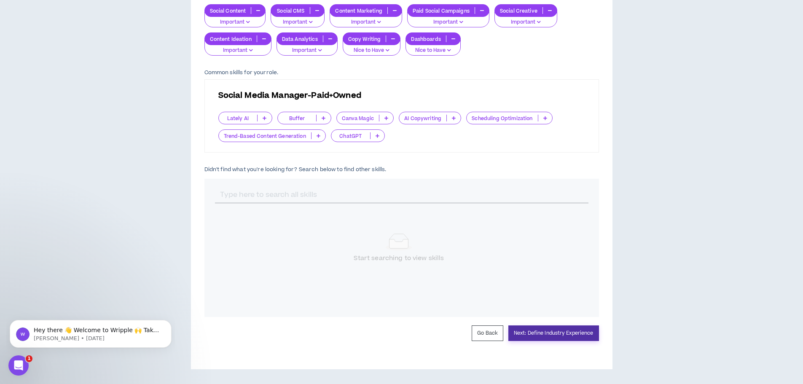
click at [562, 332] on button "Next: Define Industry Experience" at bounding box center [553, 333] width 91 height 16
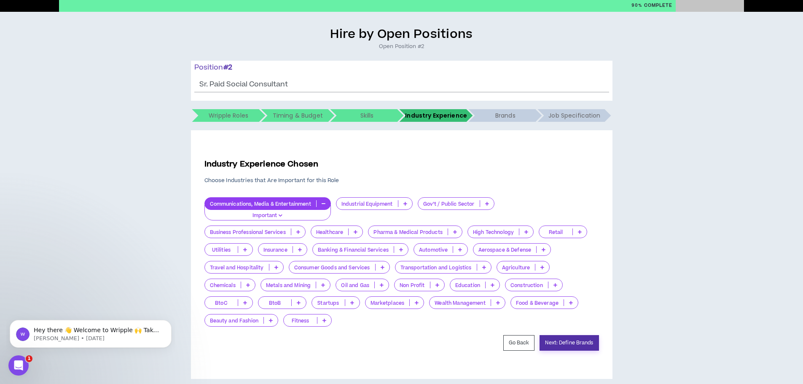
scroll to position [57, 0]
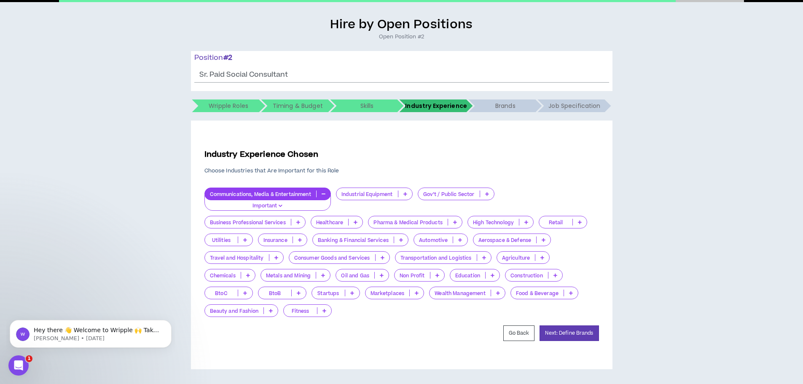
click at [279, 259] on p at bounding box center [276, 257] width 14 height 7
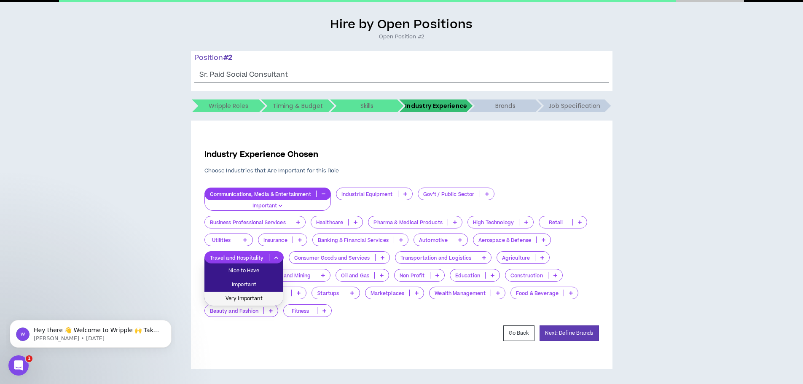
click at [256, 294] on li "Very Important" at bounding box center [243, 298] width 79 height 13
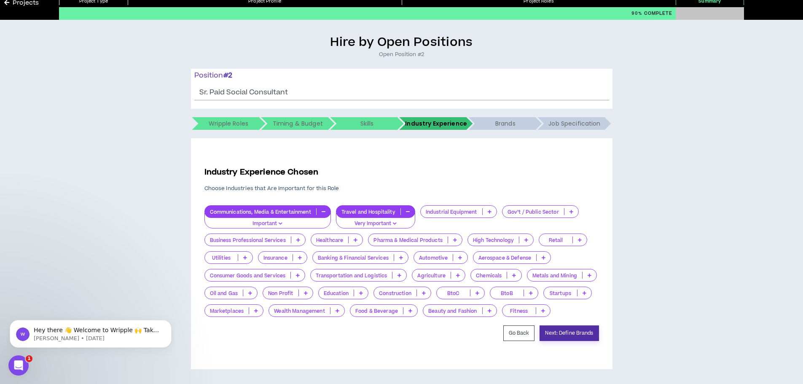
click at [573, 328] on button "Next: Define Brands" at bounding box center [568, 333] width 59 height 16
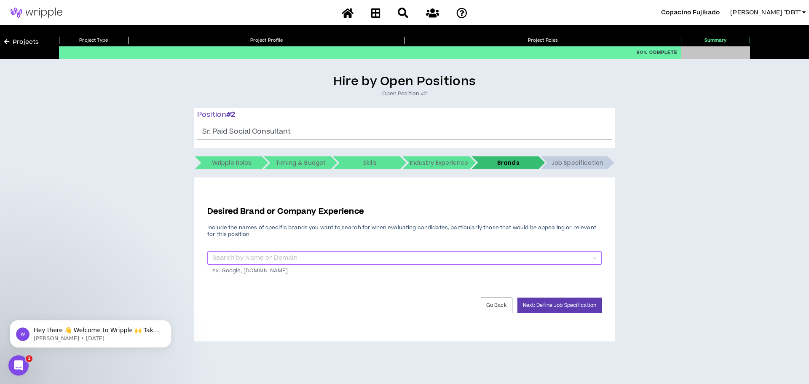
click at [278, 258] on input "search" at bounding box center [401, 258] width 378 height 13
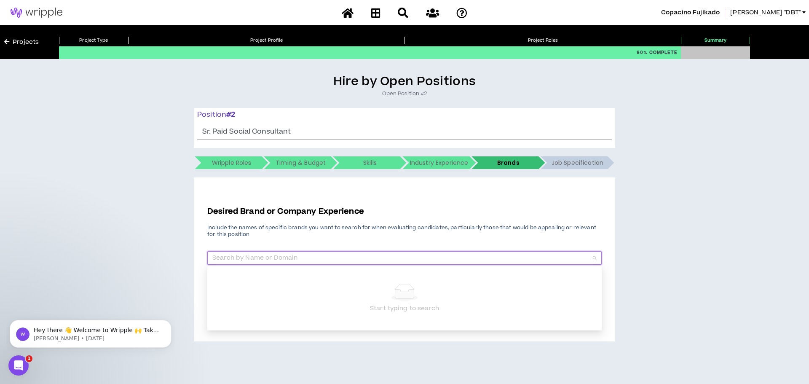
click at [230, 259] on input "search" at bounding box center [401, 258] width 378 height 13
type input "Visit [GEOGRAPHIC_DATA]"
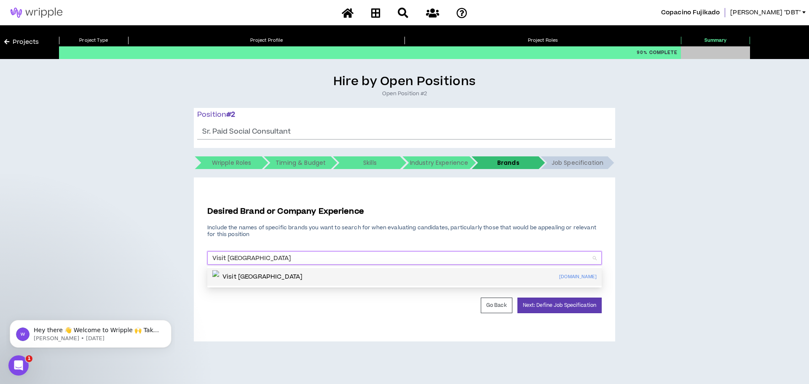
click at [254, 275] on p "Visit [GEOGRAPHIC_DATA]" at bounding box center [262, 277] width 80 height 8
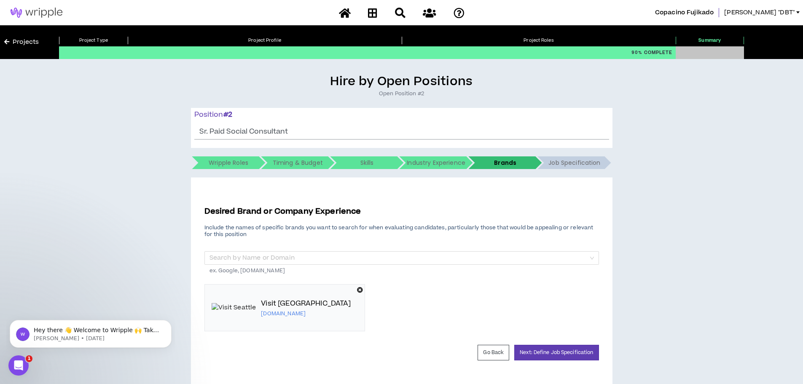
click at [257, 298] on div "Visit Seattle [DOMAIN_NAME]" at bounding box center [284, 307] width 161 height 47
click at [229, 309] on img at bounding box center [233, 307] width 45 height 9
click at [570, 351] on button "Next: Define Job Specification" at bounding box center [556, 353] width 84 height 16
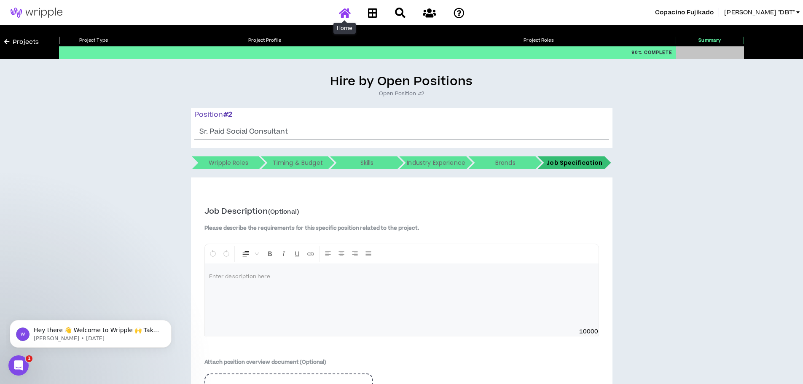
click at [344, 9] on icon at bounding box center [345, 13] width 12 height 11
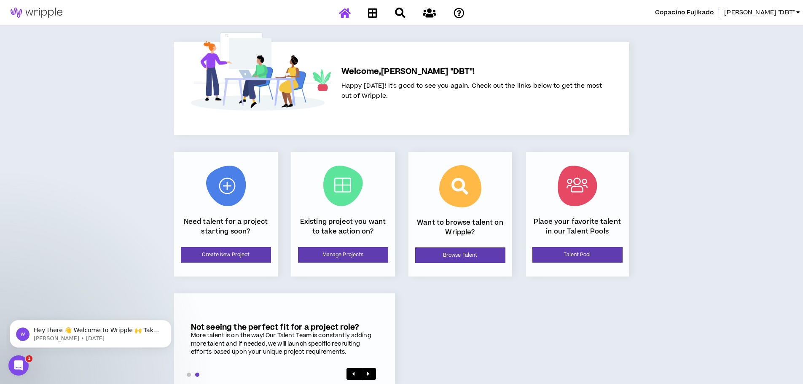
click at [343, 11] on div at bounding box center [401, 12] width 147 height 15
click at [372, 10] on icon at bounding box center [372, 13] width 9 height 11
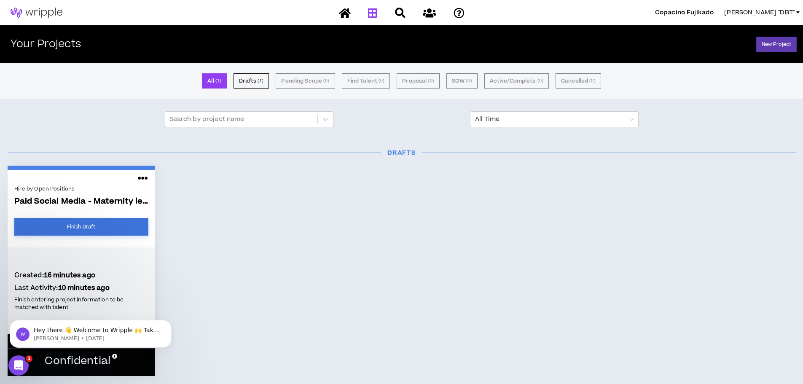
click at [104, 225] on link "Finish Draft" at bounding box center [81, 227] width 134 height 18
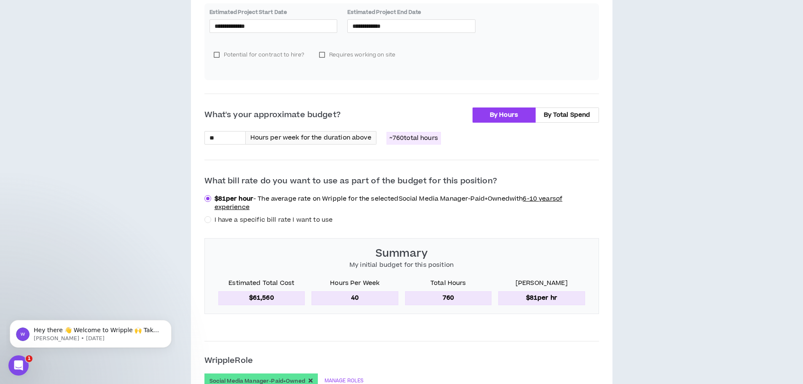
scroll to position [268, 0]
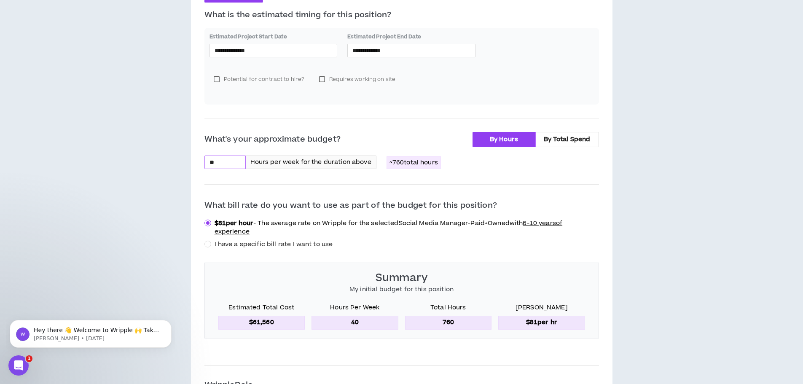
click at [219, 159] on input "**" at bounding box center [225, 162] width 40 height 13
type input "*"
type input "**"
click at [340, 193] on div "What's your approximate budget? By Hours By Total Spend ** Hours per week for t…" at bounding box center [401, 235] width 394 height 206
click at [515, 137] on span "By Hours" at bounding box center [504, 139] width 28 height 9
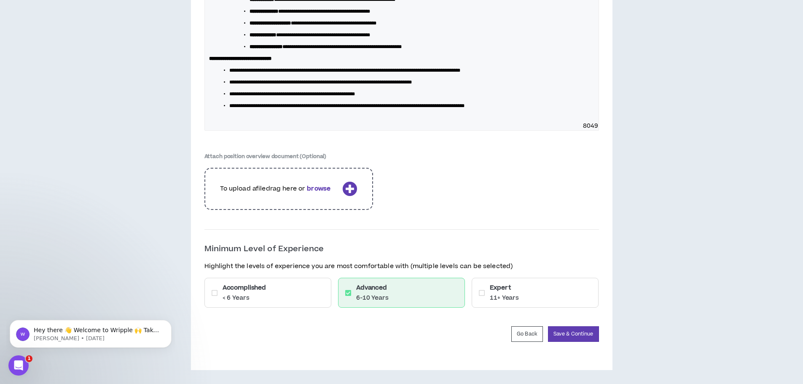
scroll to position [1237, 0]
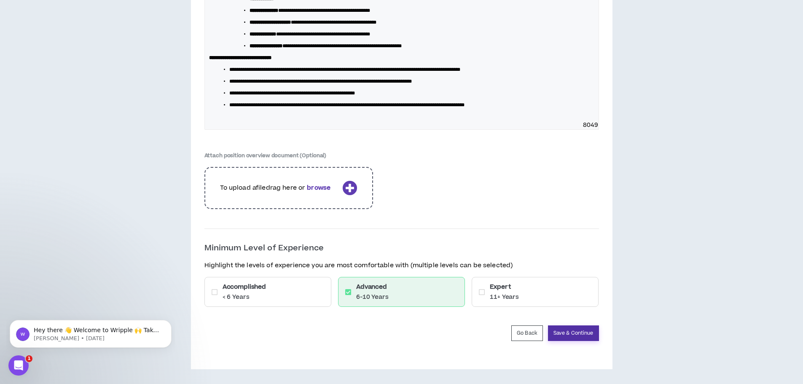
click at [567, 330] on button "Save & Continue" at bounding box center [573, 333] width 51 height 16
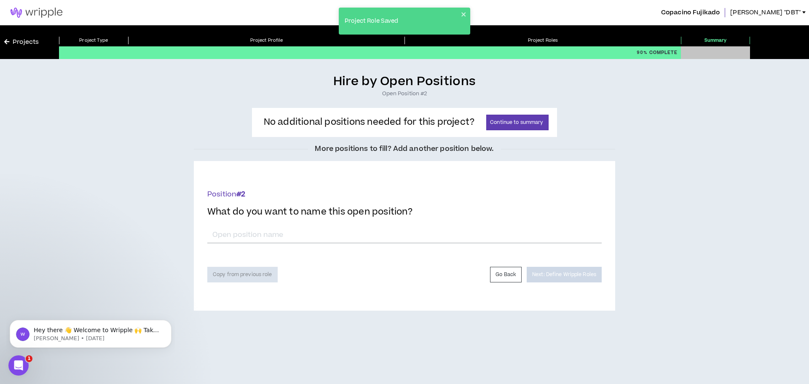
click at [30, 49] on div "Projects" at bounding box center [29, 42] width 59 height 34
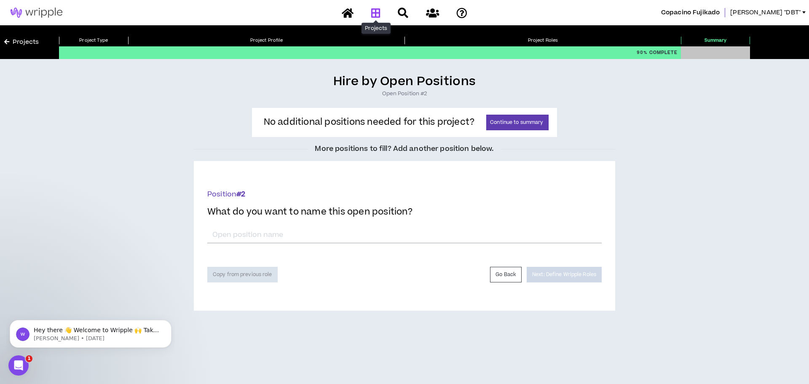
click at [379, 12] on icon at bounding box center [375, 13] width 9 height 11
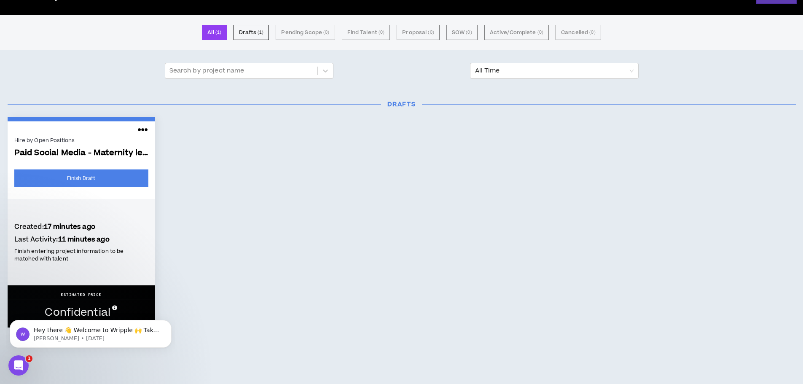
scroll to position [59, 0]
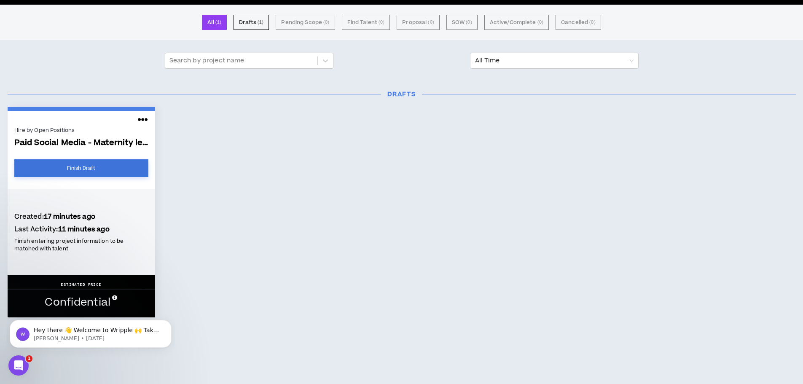
click at [107, 167] on link "Finish Draft" at bounding box center [81, 168] width 134 height 18
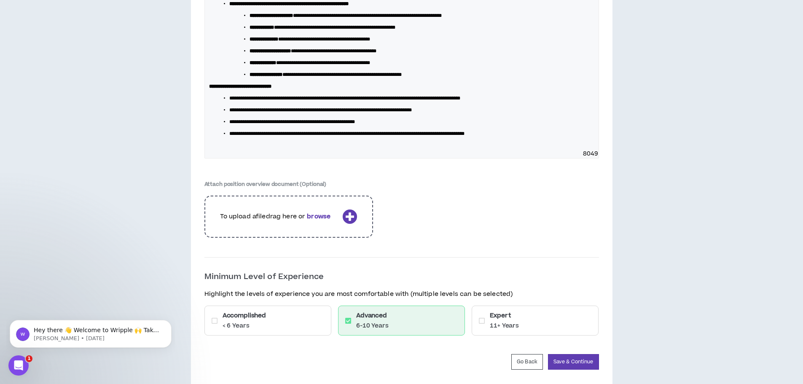
scroll to position [1237, 0]
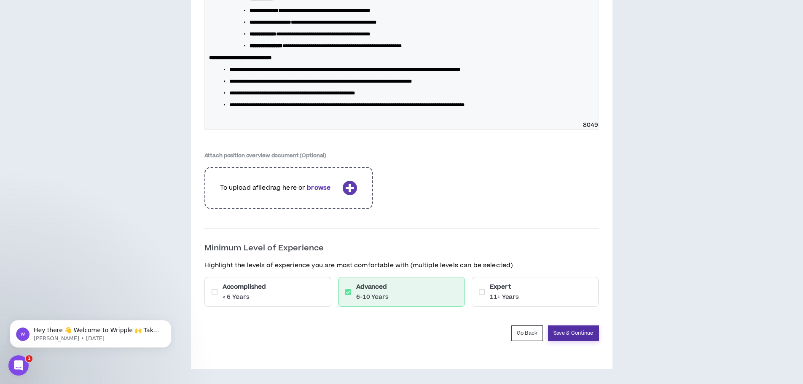
click at [576, 334] on button "Save & Continue" at bounding box center [573, 333] width 51 height 16
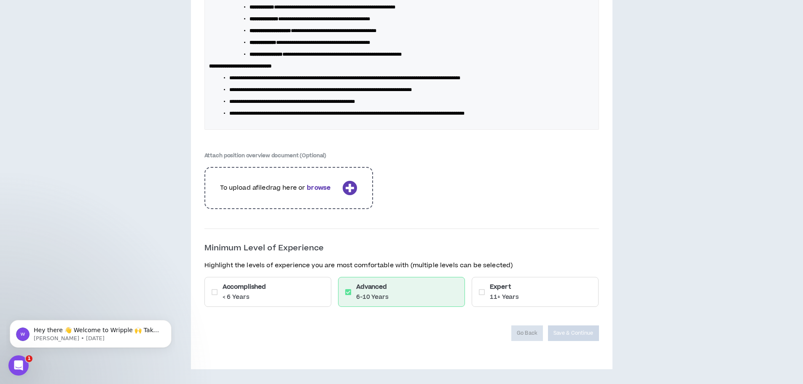
scroll to position [1209, 0]
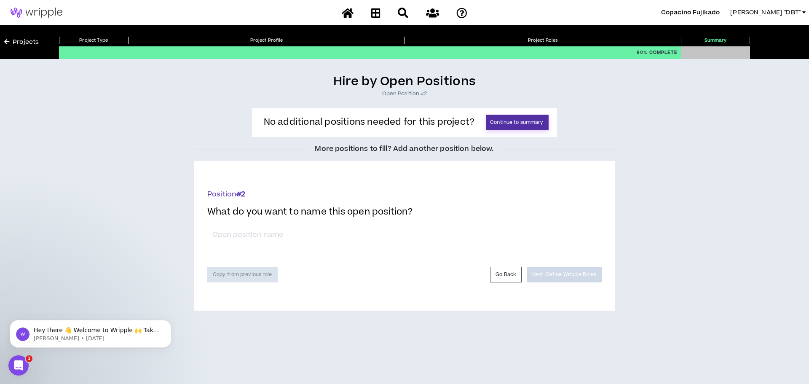
click at [535, 119] on button "Continue to summary" at bounding box center [517, 123] width 62 height 16
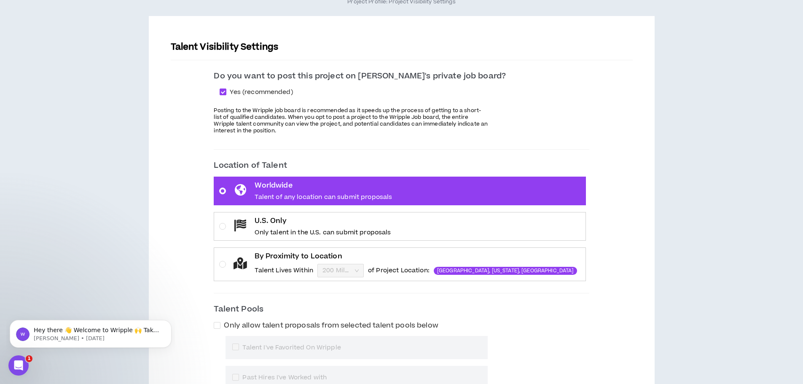
scroll to position [126, 0]
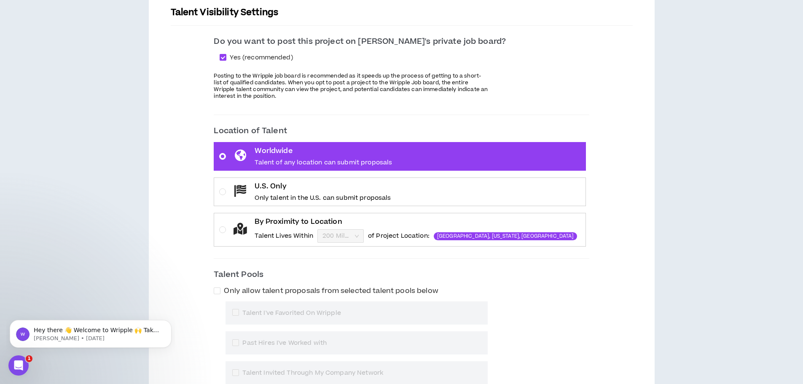
drag, startPoint x: 315, startPoint y: 193, endPoint x: 319, endPoint y: 194, distance: 4.3
click at [315, 193] on div "U.S. Only Only talent in the U.S. can submit proposals" at bounding box center [322, 191] width 136 height 21
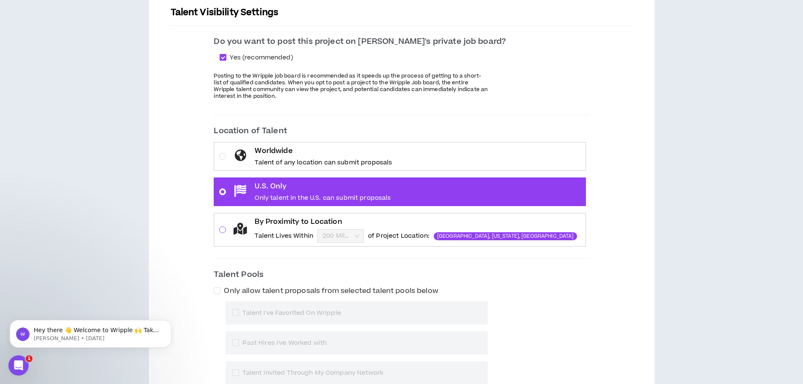
click at [226, 229] on span at bounding box center [222, 229] width 7 height 7
click at [322, 230] on input "By Proximity to Location Talent Lives Within 200 Miles of Project Location: [GE…" at bounding box center [337, 236] width 30 height 13
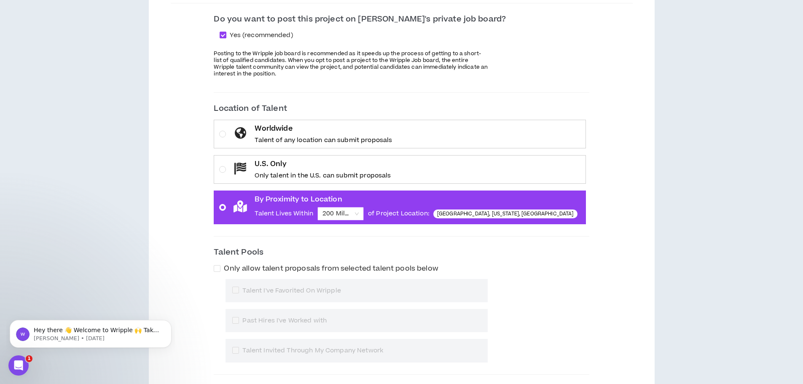
scroll to position [211, 0]
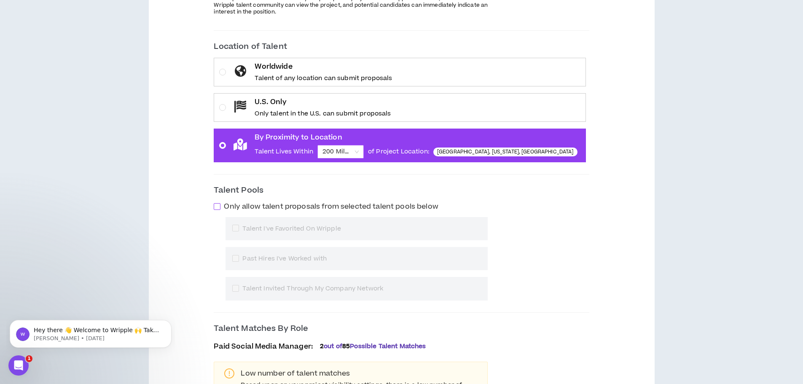
click at [220, 205] on span at bounding box center [217, 206] width 7 height 7
drag, startPoint x: 239, startPoint y: 207, endPoint x: 244, endPoint y: 207, distance: 4.6
click at [220, 207] on span at bounding box center [217, 206] width 7 height 7
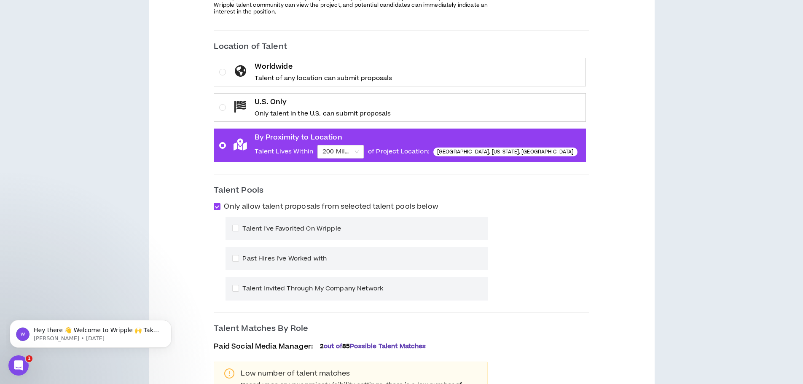
checkbox input "*****"
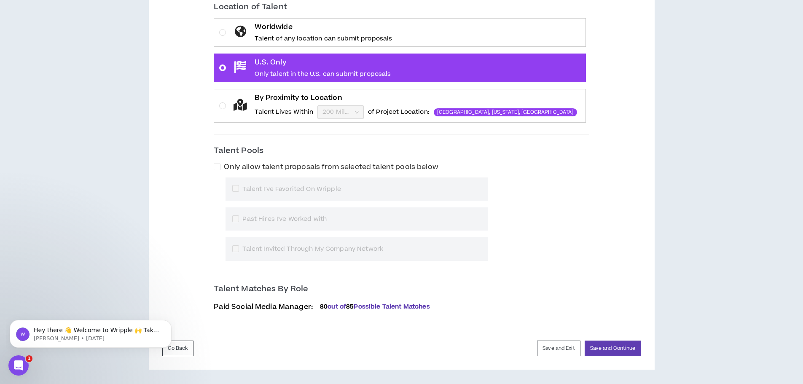
scroll to position [251, 0]
click at [617, 349] on button "Save and Continue" at bounding box center [612, 348] width 56 height 16
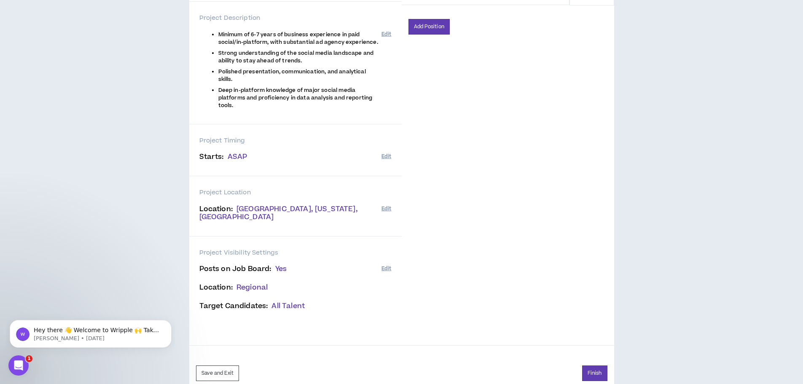
scroll to position [151, 0]
click at [595, 364] on button "Finish" at bounding box center [594, 372] width 25 height 16
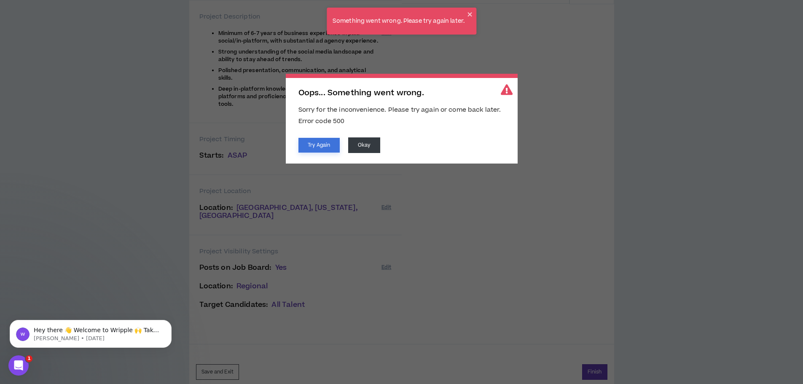
click at [316, 144] on button "Try Again" at bounding box center [318, 145] width 41 height 15
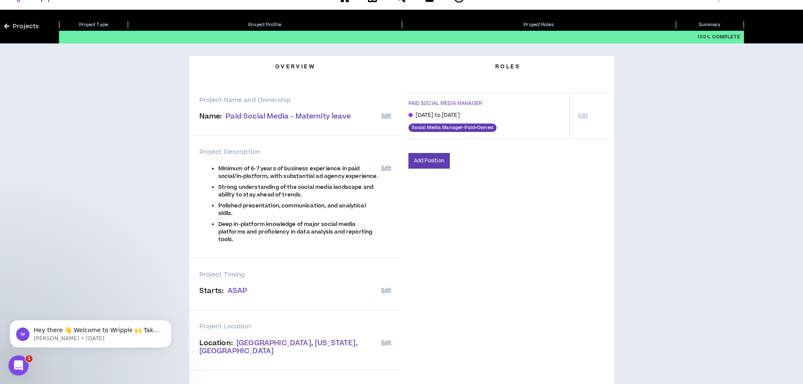
scroll to position [0, 0]
